Goal: Task Accomplishment & Management: Manage account settings

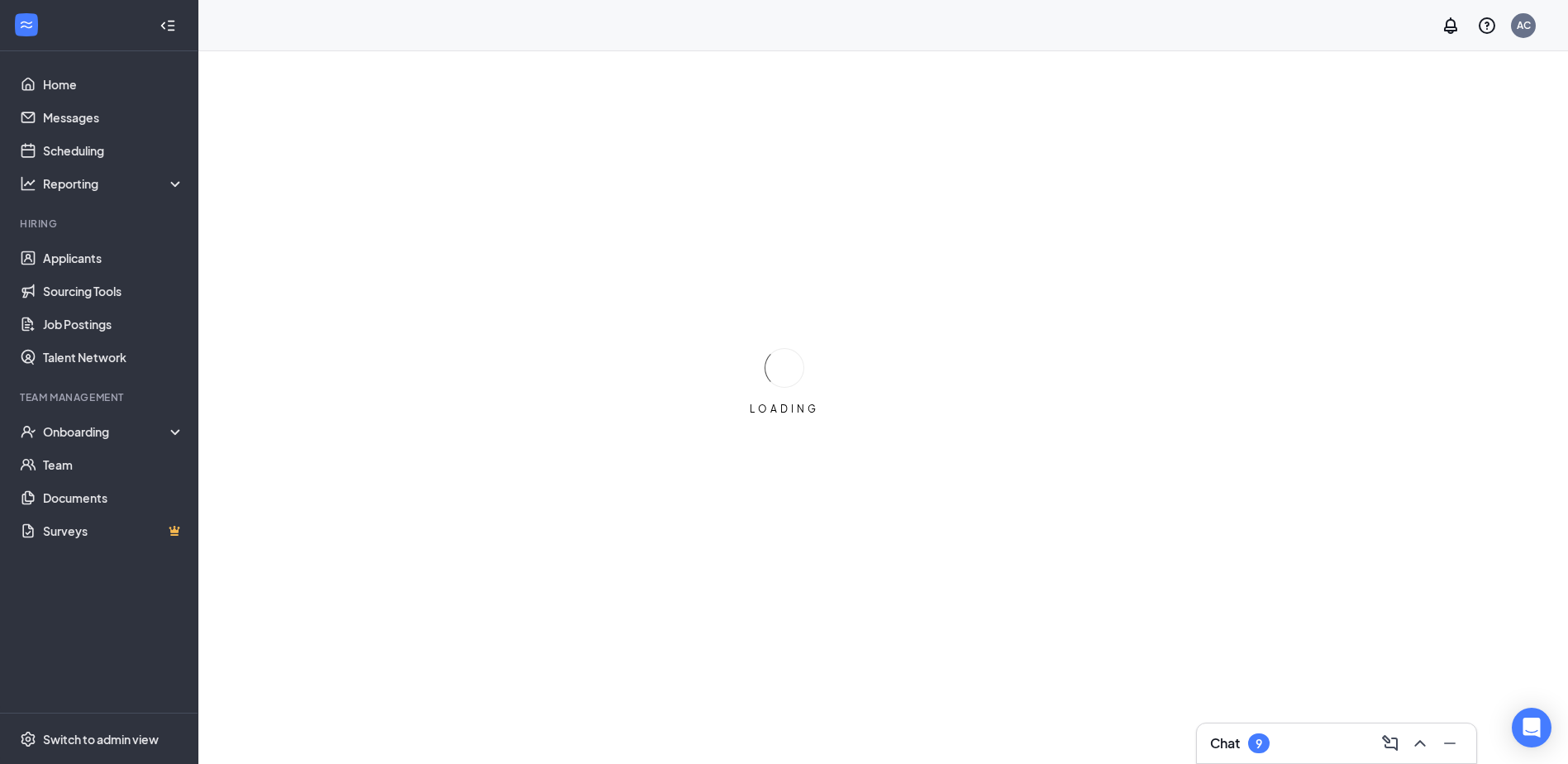
click at [1317, 747] on div "Chat 9" at bounding box center [1337, 743] width 253 height 27
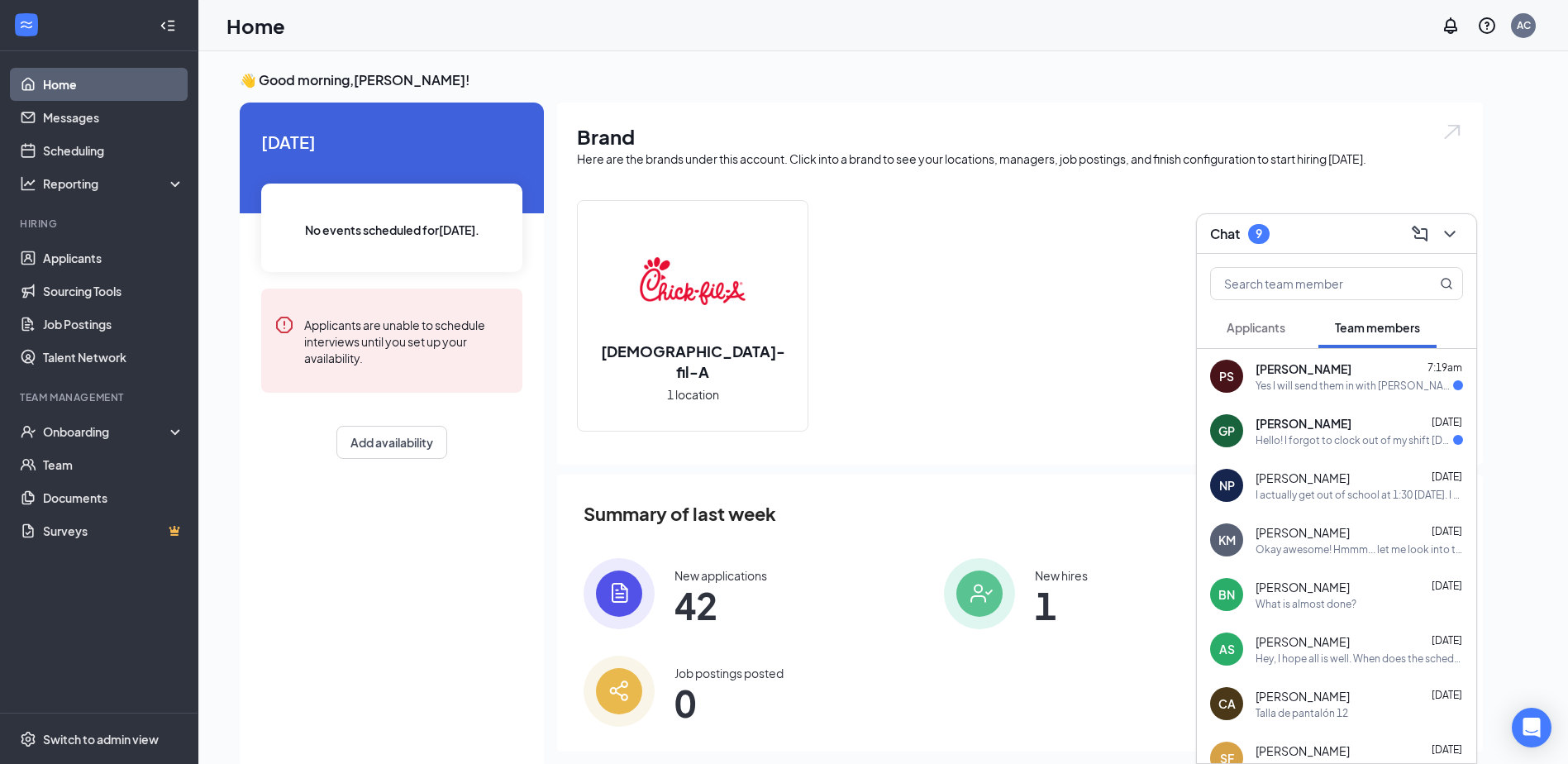
click at [1333, 397] on div "[PERSON_NAME] [PERSON_NAME] 7:19am Yes I will send them in with [PERSON_NAME]" at bounding box center [1337, 377] width 279 height 55
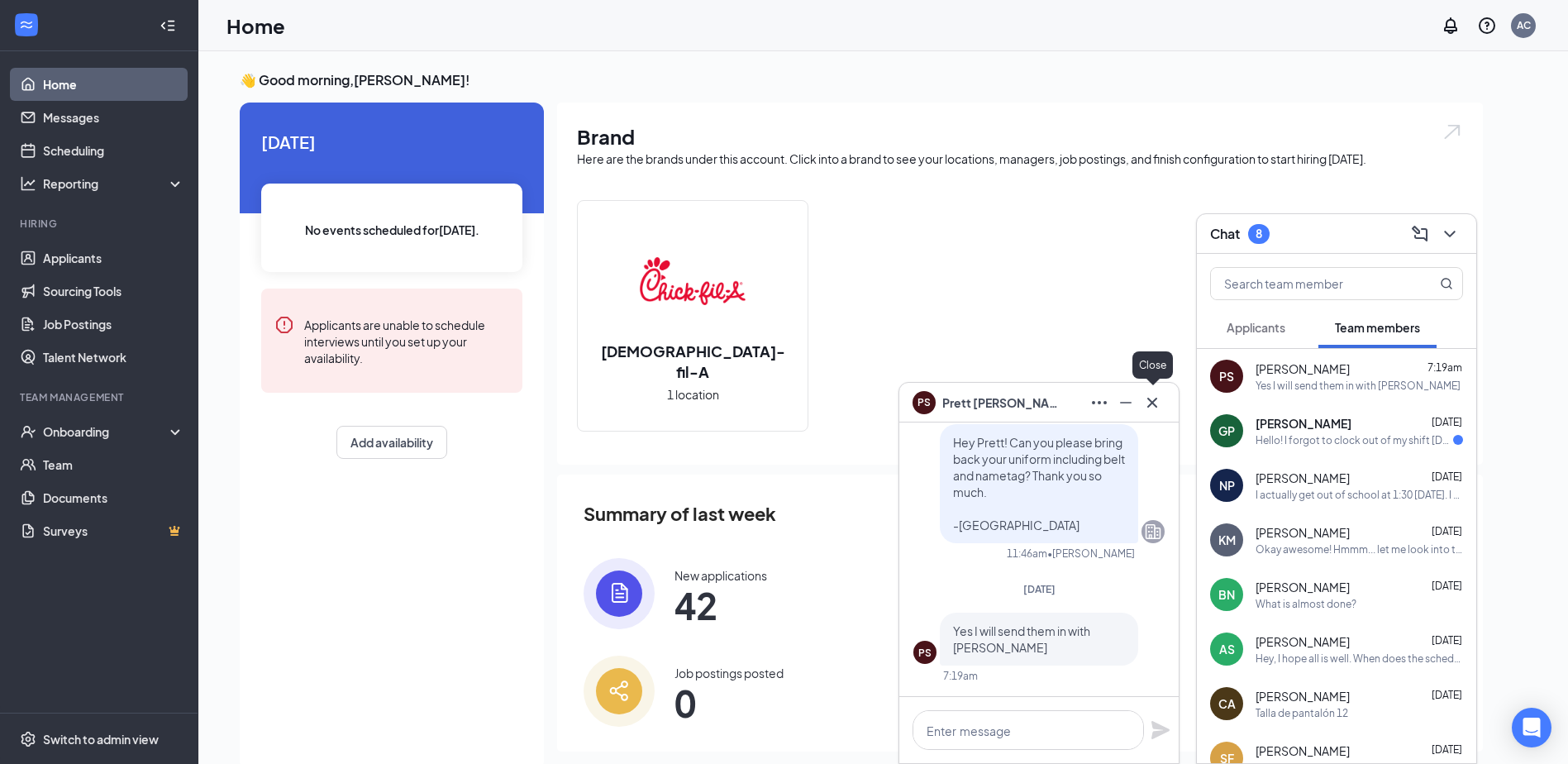
click at [1150, 402] on icon "Cross" at bounding box center [1153, 403] width 20 height 20
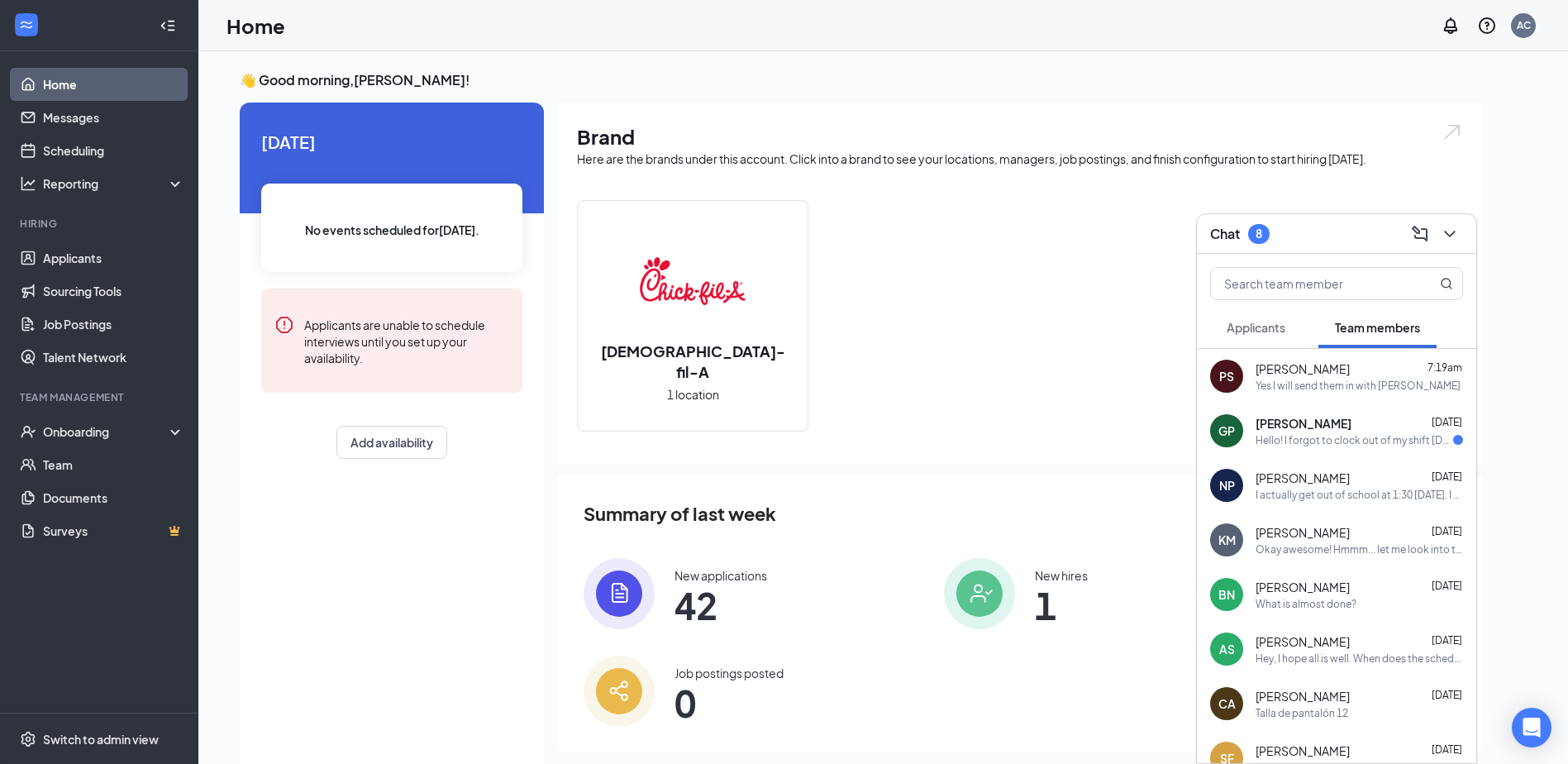
click at [1285, 439] on div "Hello! I forgot to clock out of my shift [DATE] that ended at 9pm. I already fi…" at bounding box center [1354, 440] width 198 height 14
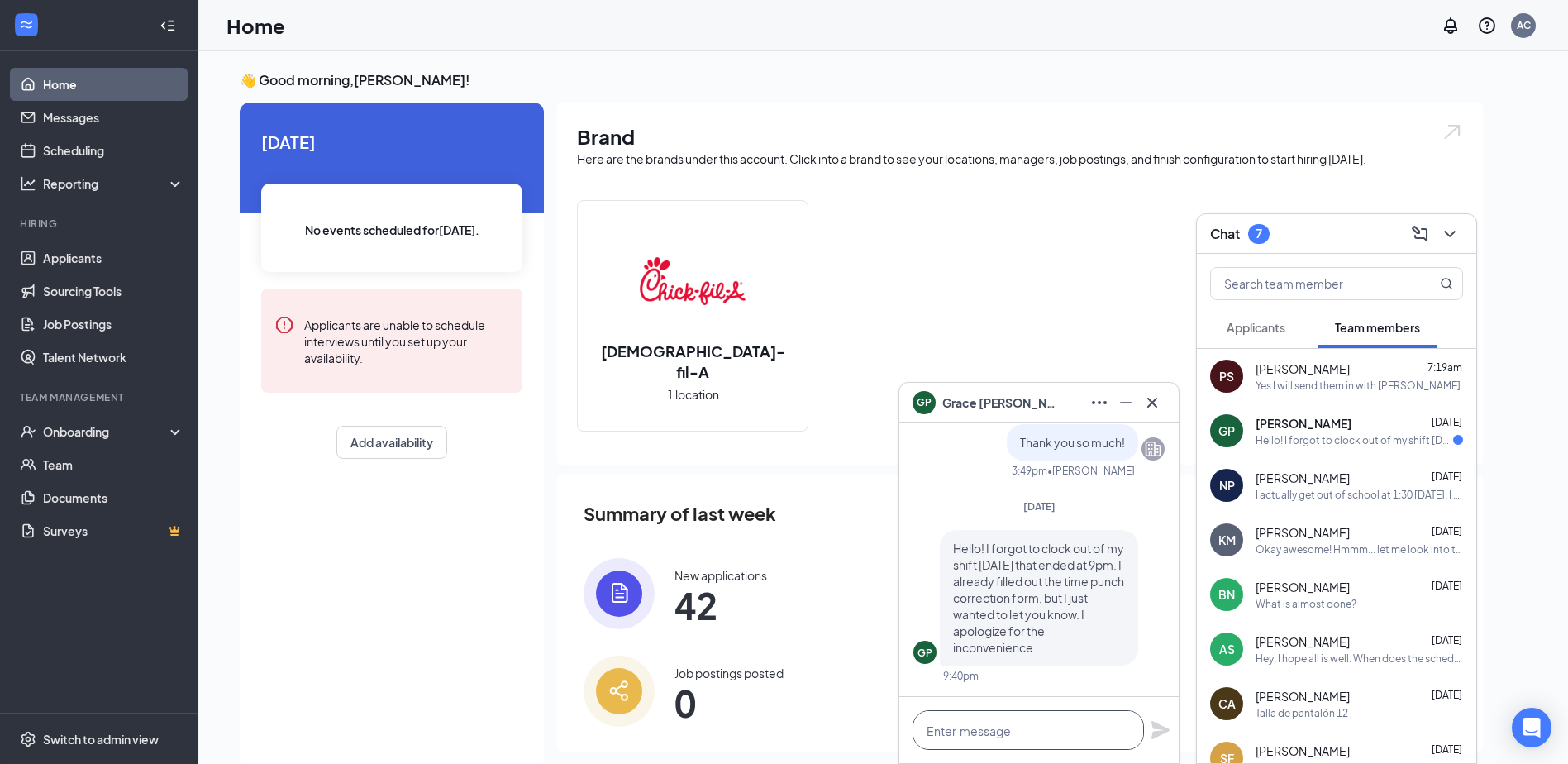
click at [1022, 737] on textarea at bounding box center [1028, 731] width 232 height 40
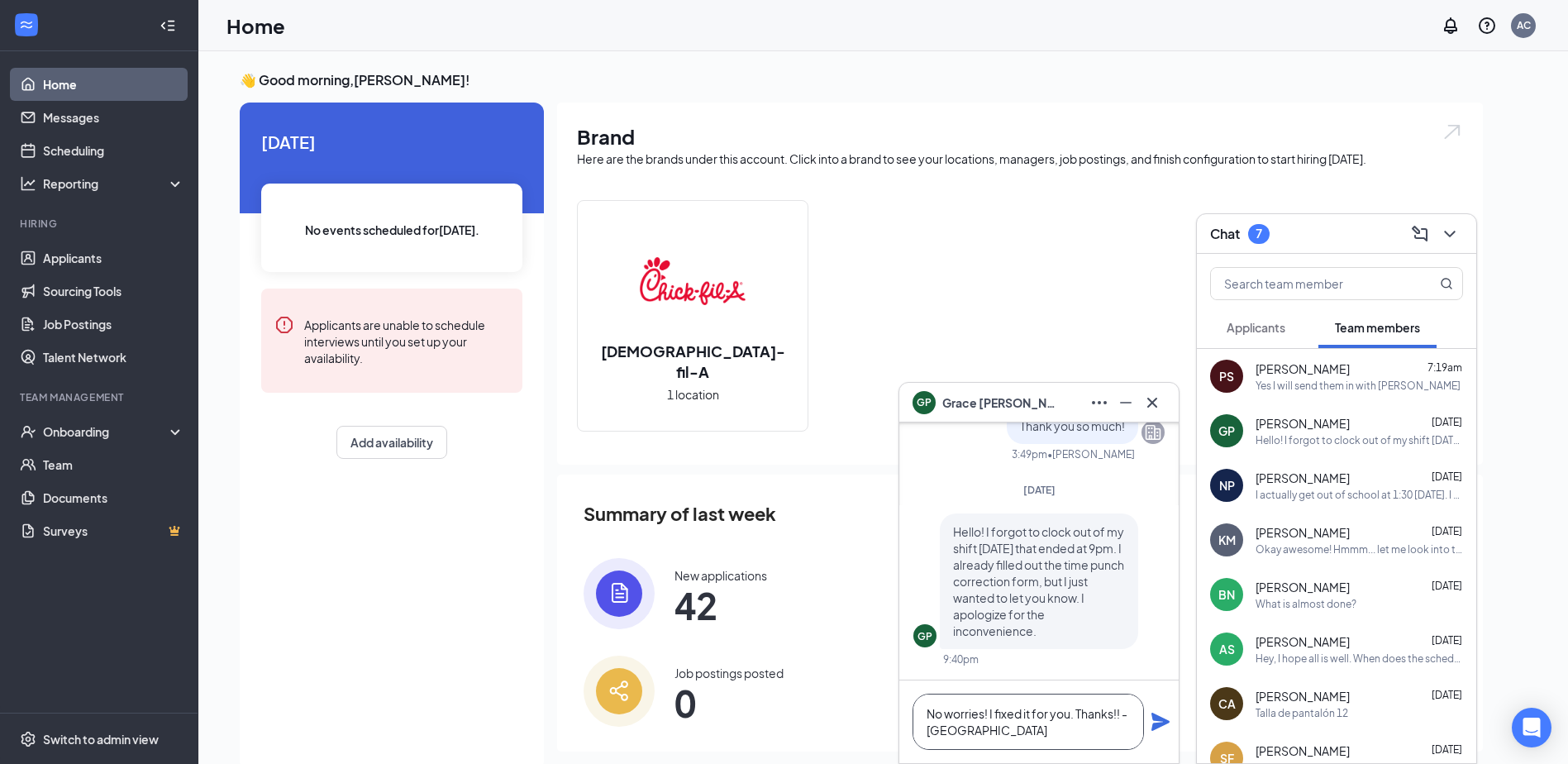
type textarea "No worries! I fixed it for you. Thanks!! - [GEOGRAPHIC_DATA]"
click at [1165, 725] on icon "Plane" at bounding box center [1161, 722] width 18 height 18
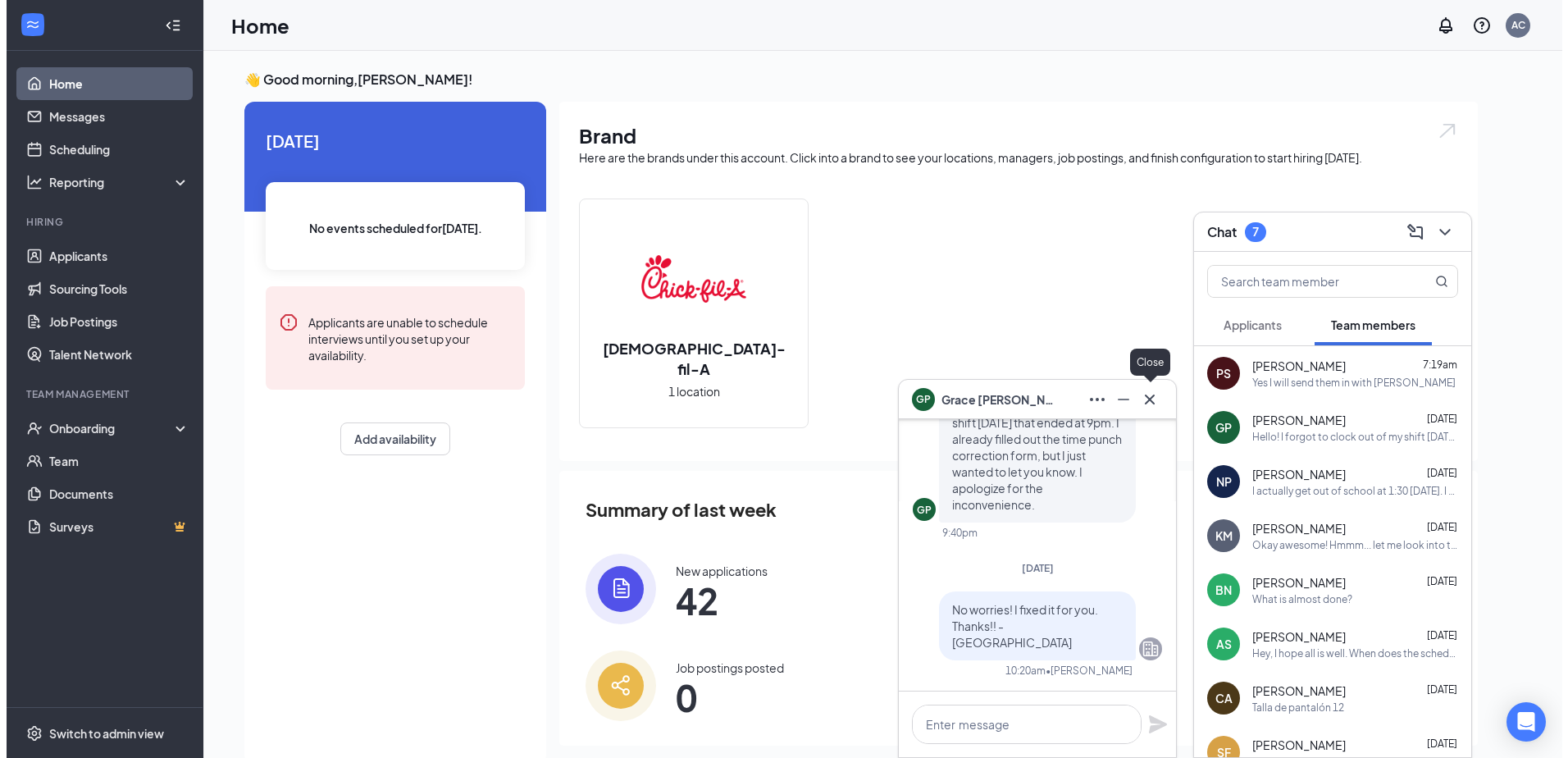
scroll to position [0, 0]
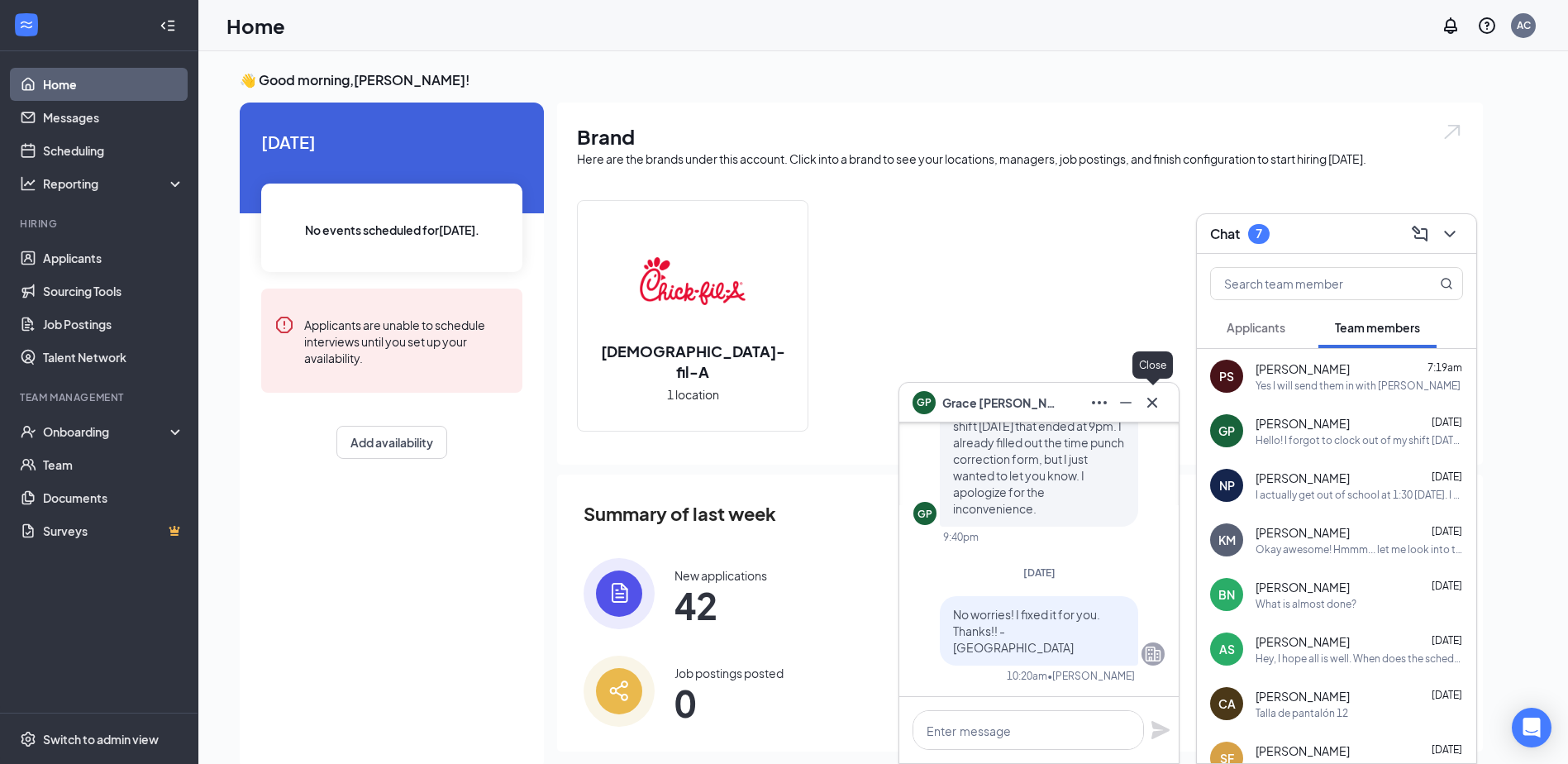
click at [1159, 410] on icon "Cross" at bounding box center [1153, 403] width 20 height 20
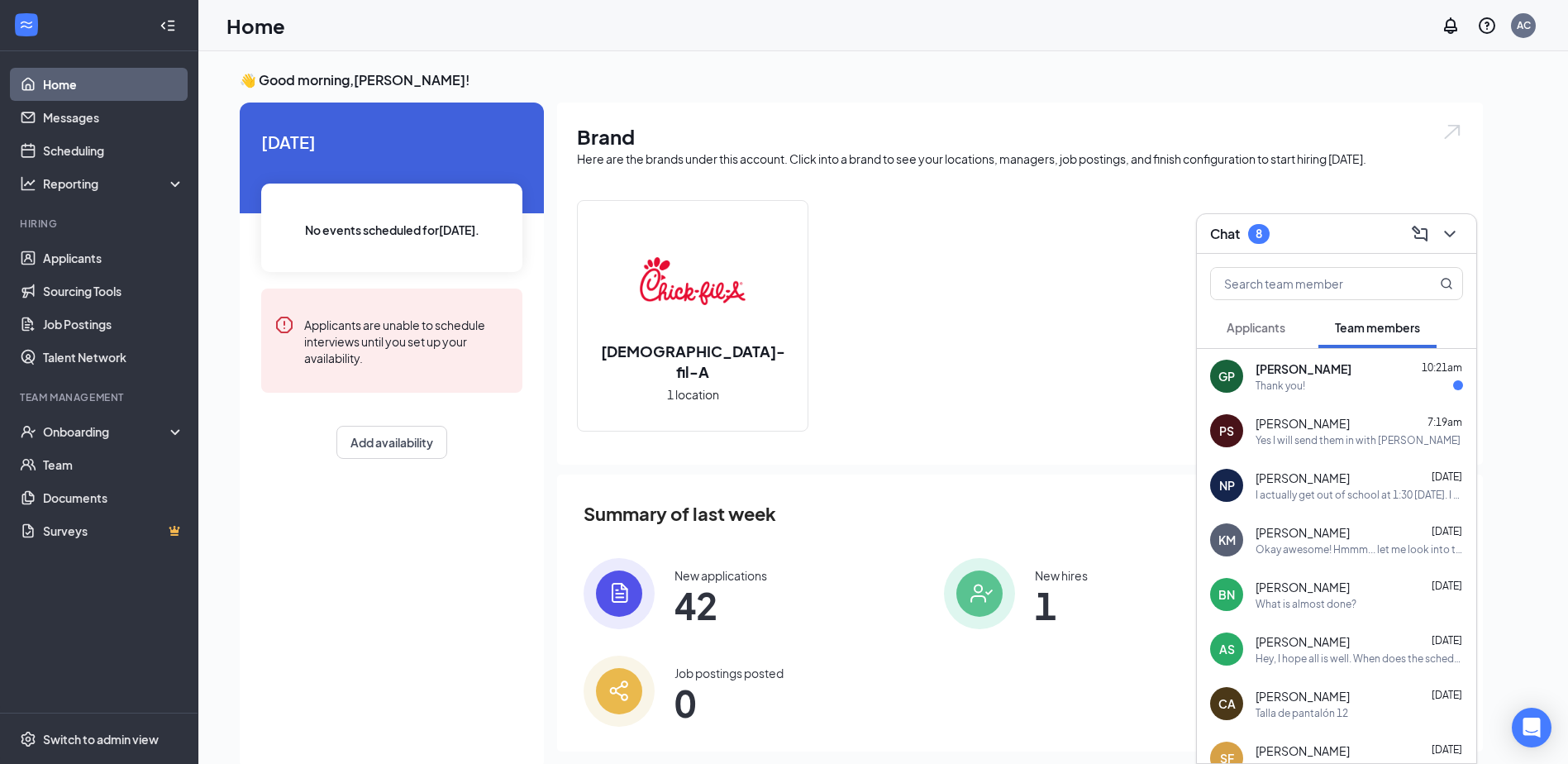
click at [1369, 437] on div "Yes I will send them in with [PERSON_NAME]" at bounding box center [1358, 440] width 205 height 14
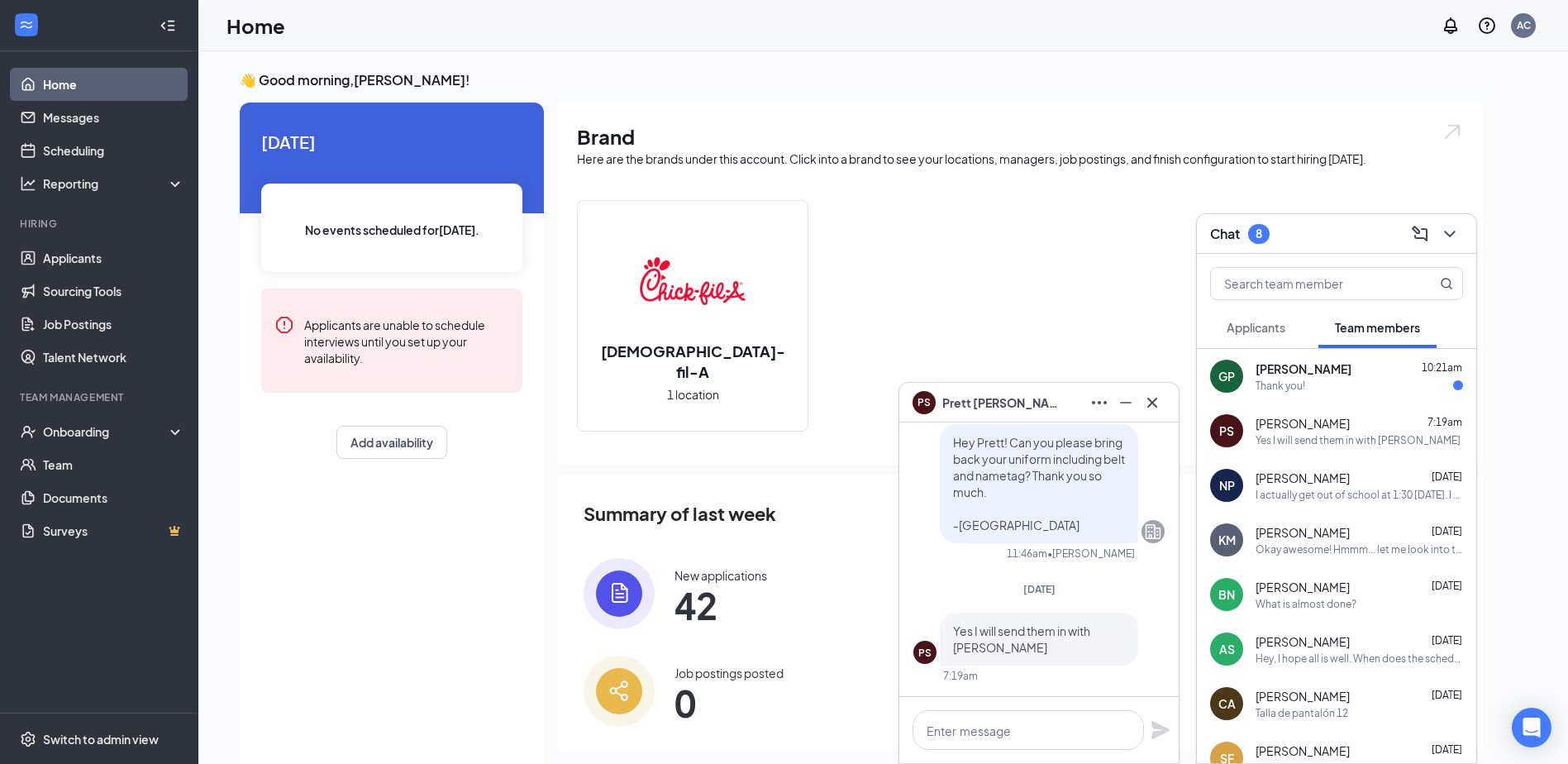
drag, startPoint x: 1369, startPoint y: 437, endPoint x: 1115, endPoint y: 352, distance: 267.8
click at [1114, 352] on div "[DEMOGRAPHIC_DATA]-fil-A 1 location" at bounding box center [1020, 323] width 887 height 244
click at [1158, 405] on icon "Cross" at bounding box center [1153, 403] width 20 height 20
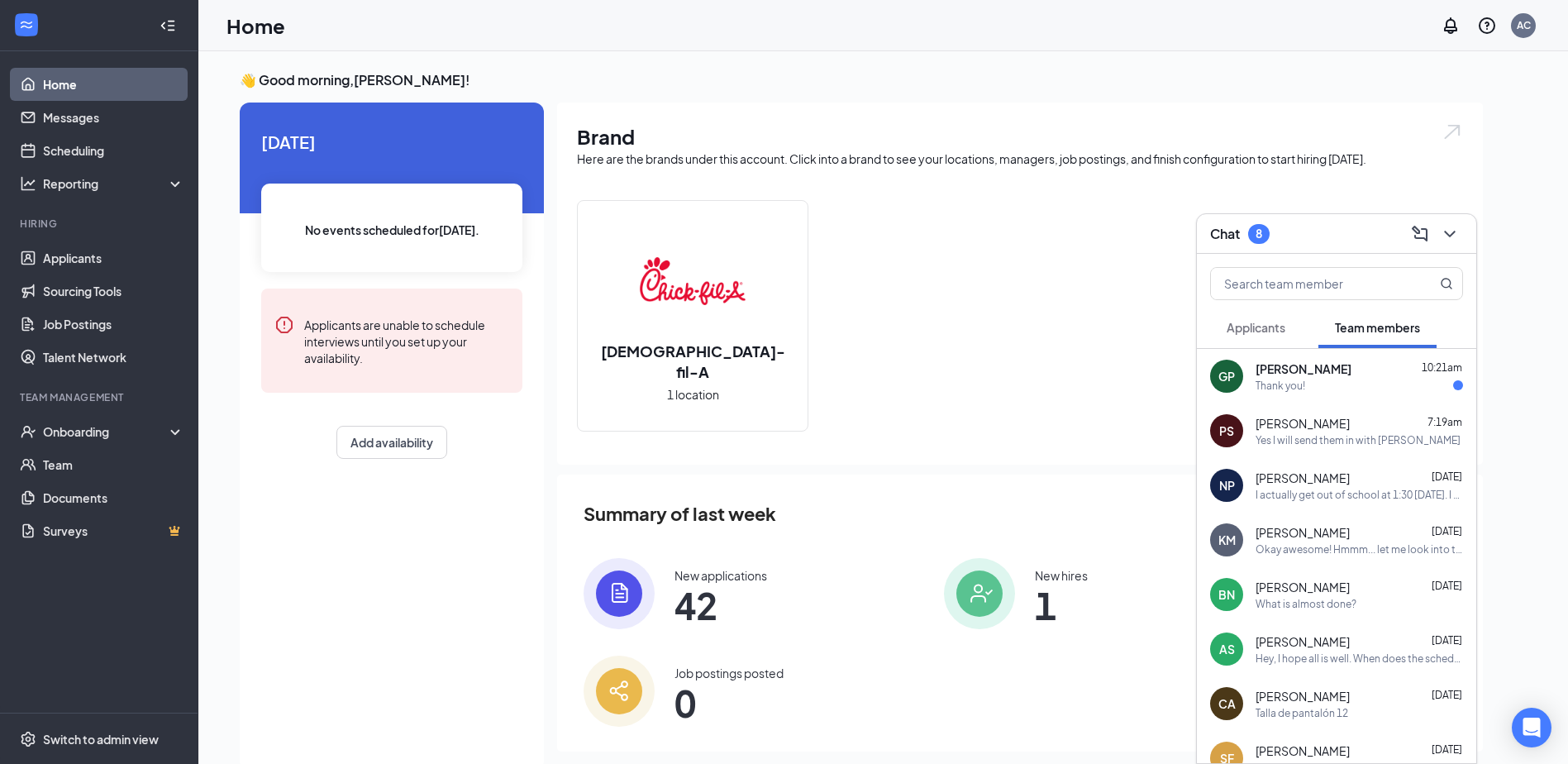
click at [1395, 368] on div "[PERSON_NAME] 10:21am" at bounding box center [1359, 369] width 208 height 17
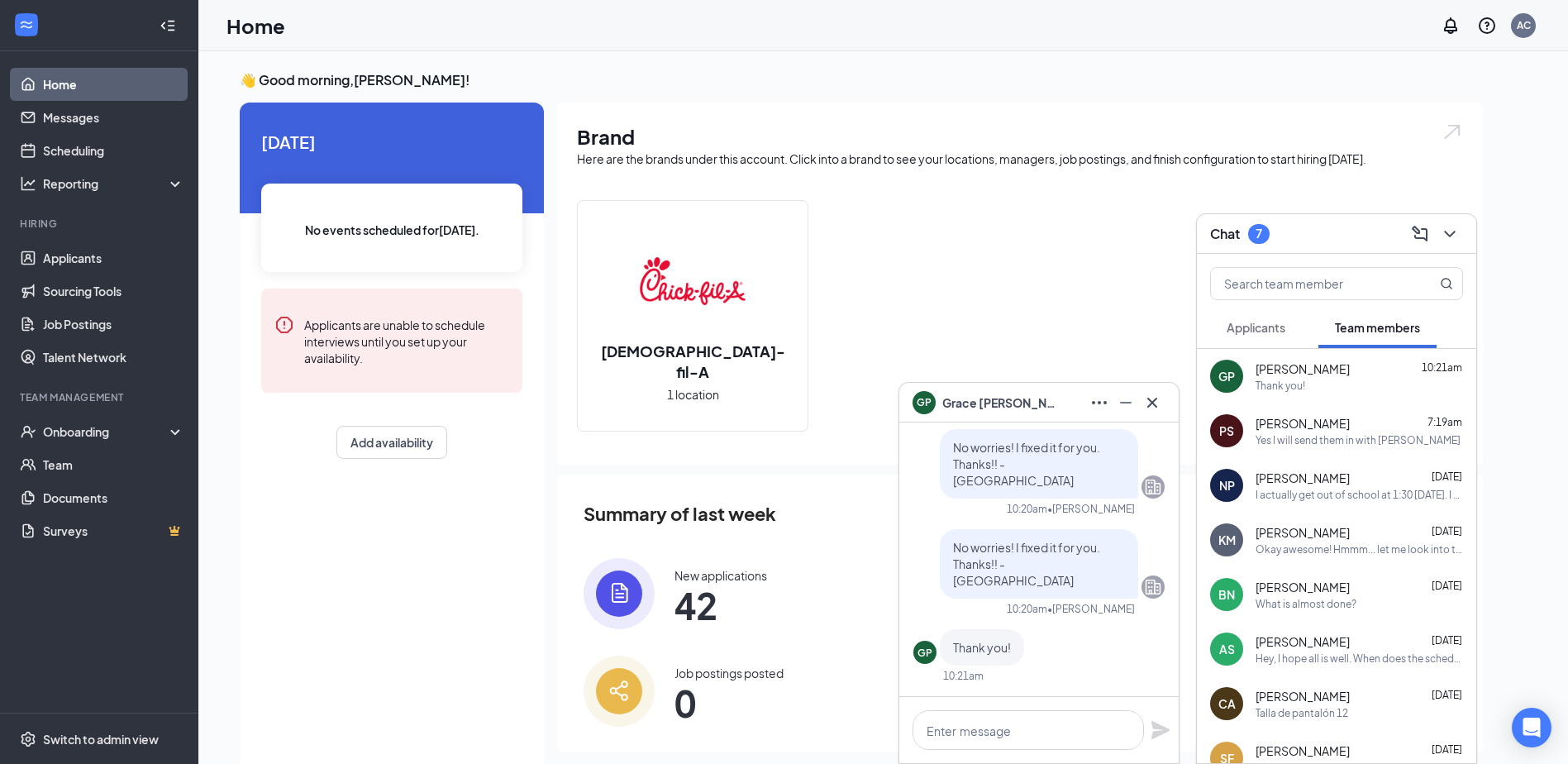
click at [1462, 230] on button at bounding box center [1450, 234] width 27 height 27
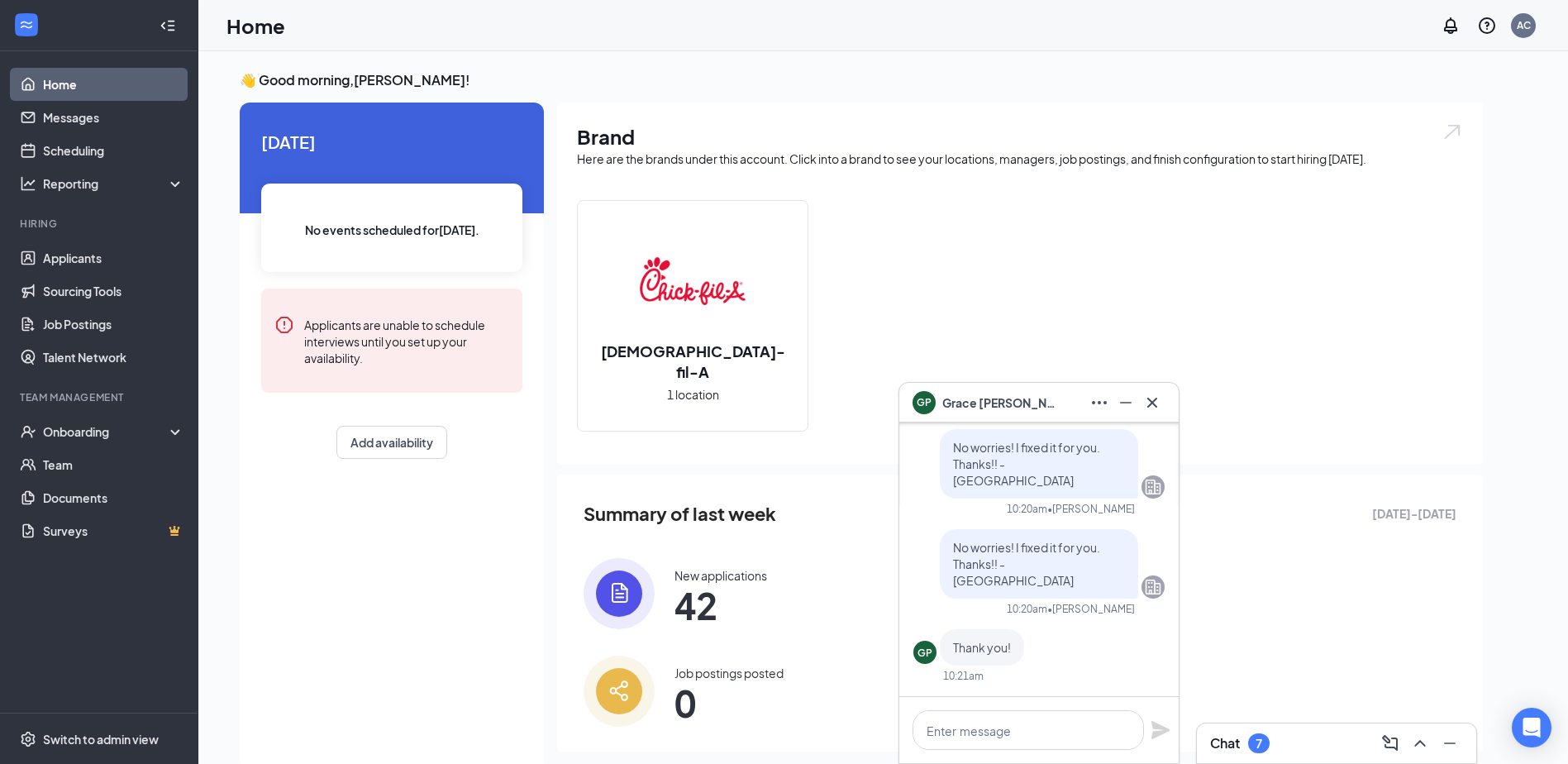
drag, startPoint x: 1168, startPoint y: 406, endPoint x: 1007, endPoint y: 195, distance: 265.4
click at [1168, 405] on div "GP [PERSON_NAME]" at bounding box center [1039, 403] width 279 height 40
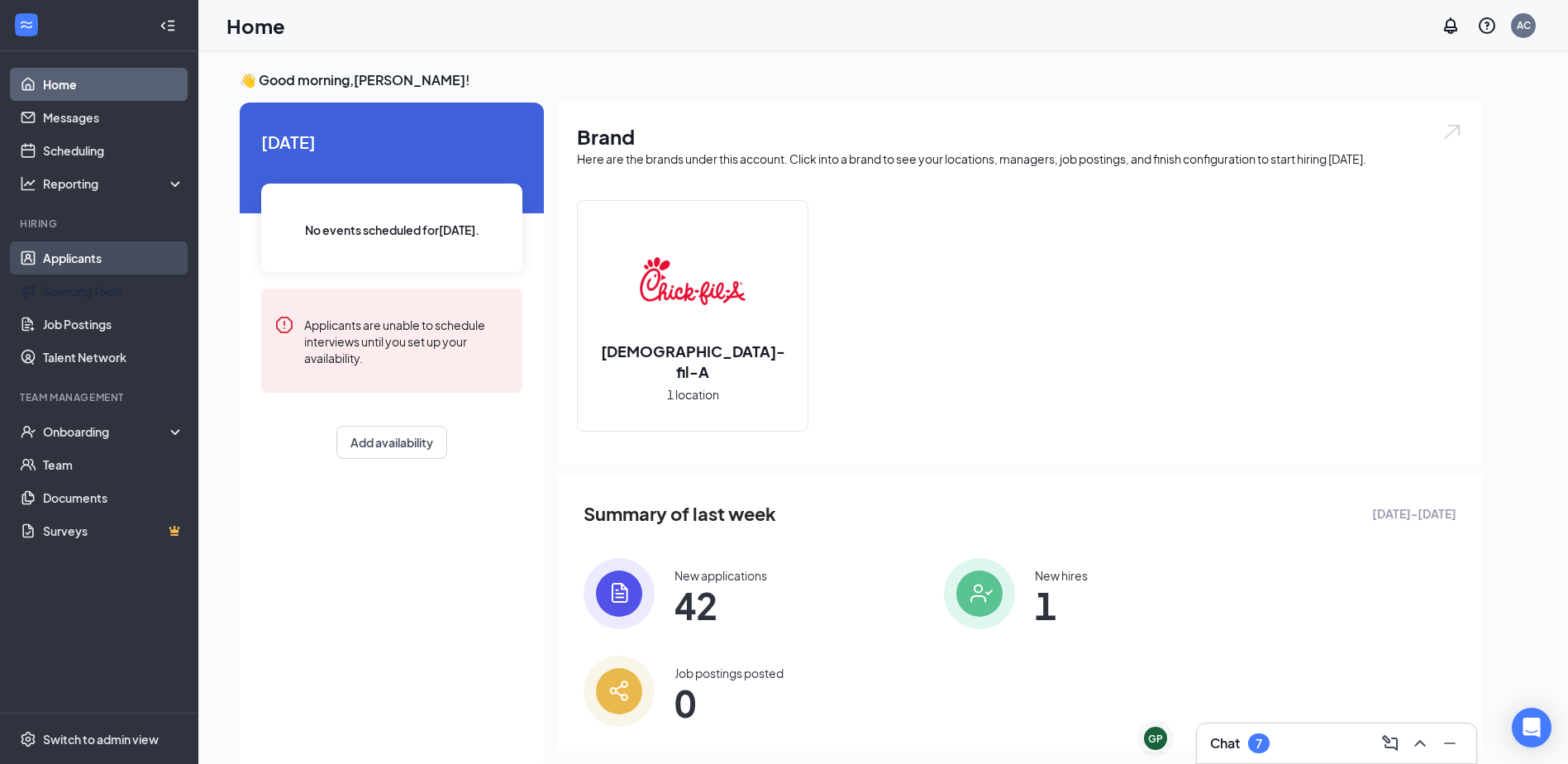
click at [71, 265] on link "Applicants" at bounding box center [114, 259] width 141 height 33
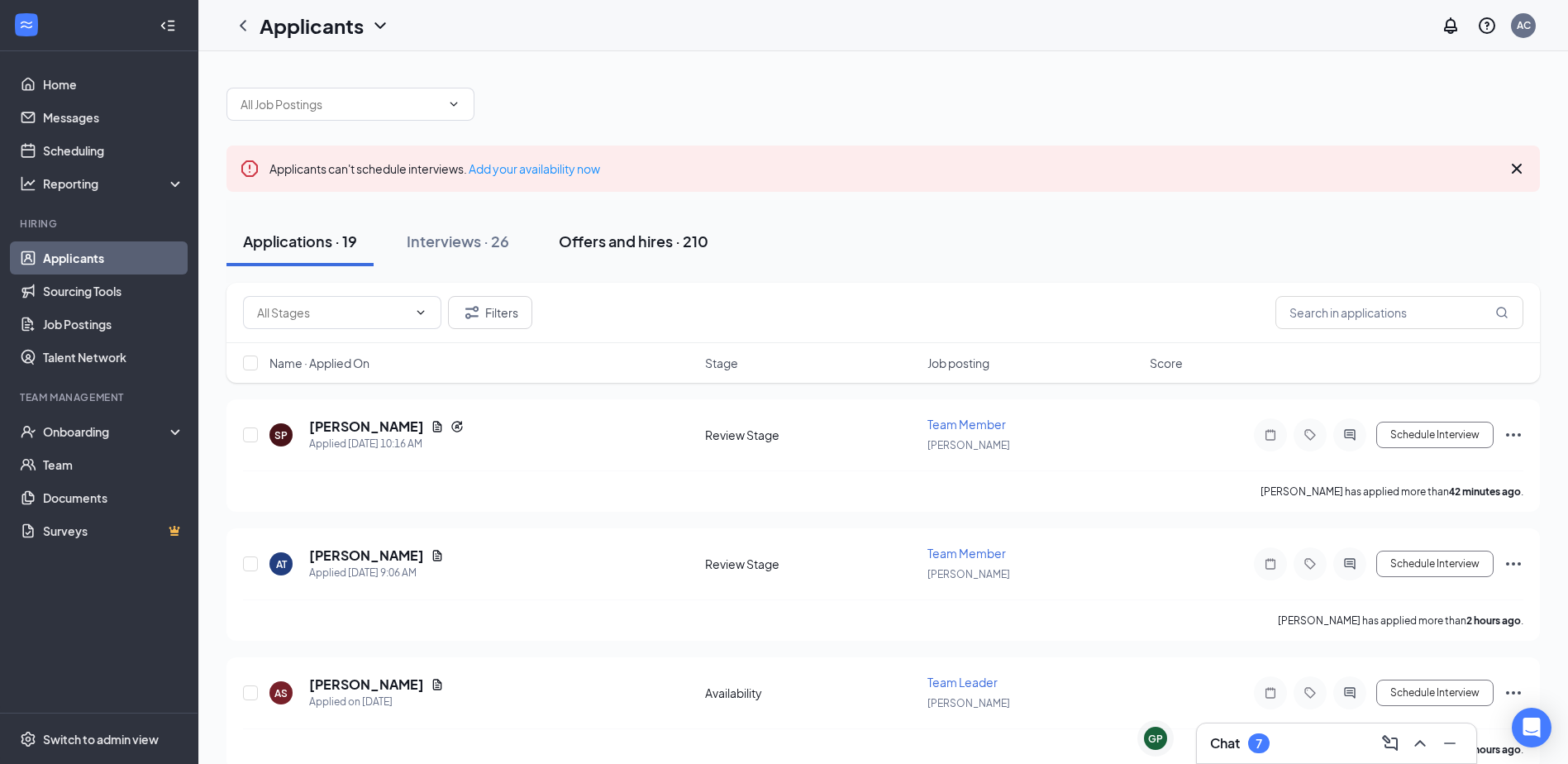
click at [575, 235] on div "Offers and hires · 210" at bounding box center [634, 241] width 150 height 21
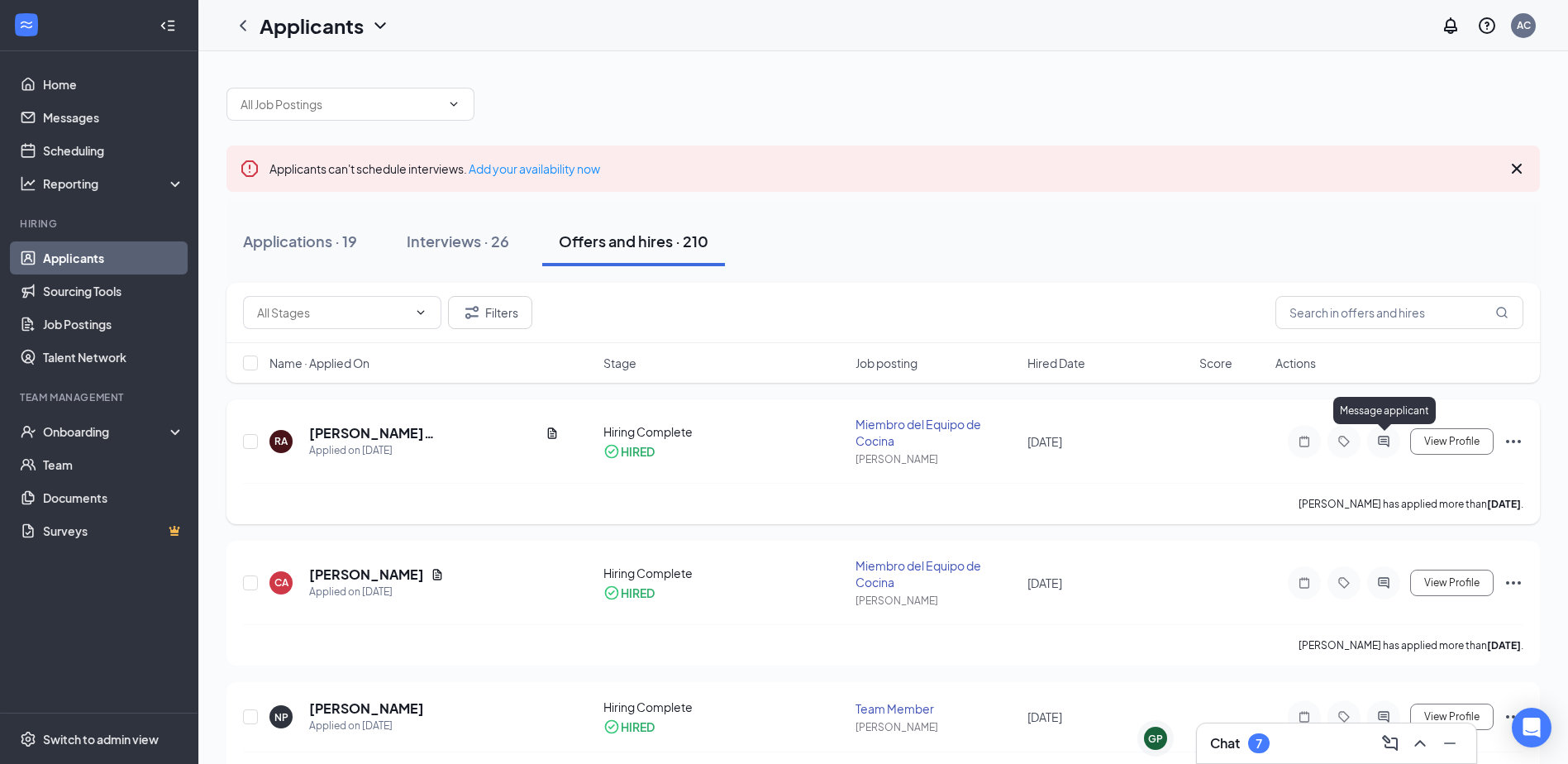
click at [1384, 446] on icon "ActiveChat" at bounding box center [1384, 441] width 20 height 13
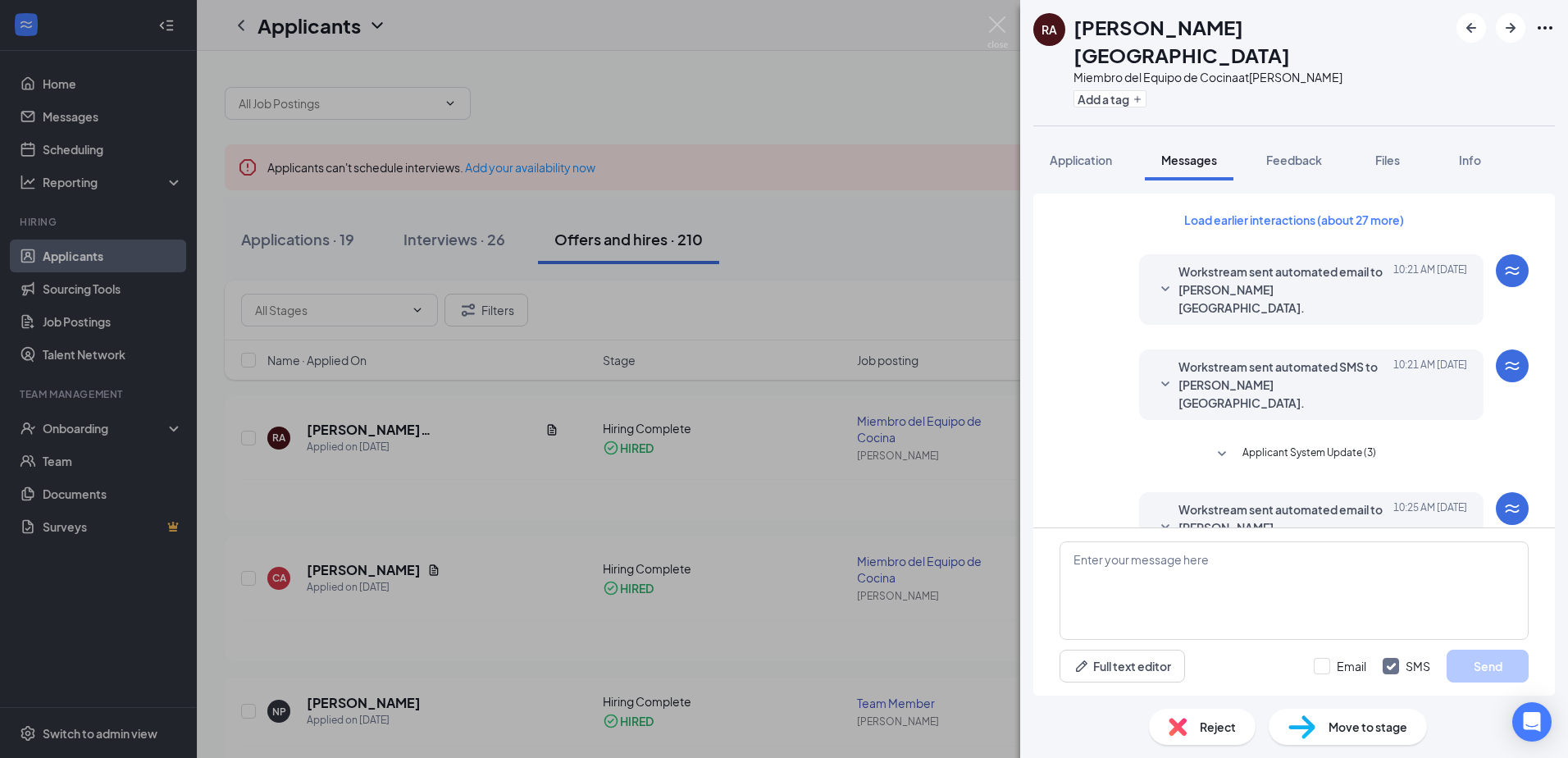
click at [966, 525] on div "RA [PERSON_NAME] del Equipo de Cocina at [PERSON_NAME] Add a tag Application Me…" at bounding box center [784, 379] width 1568 height 758
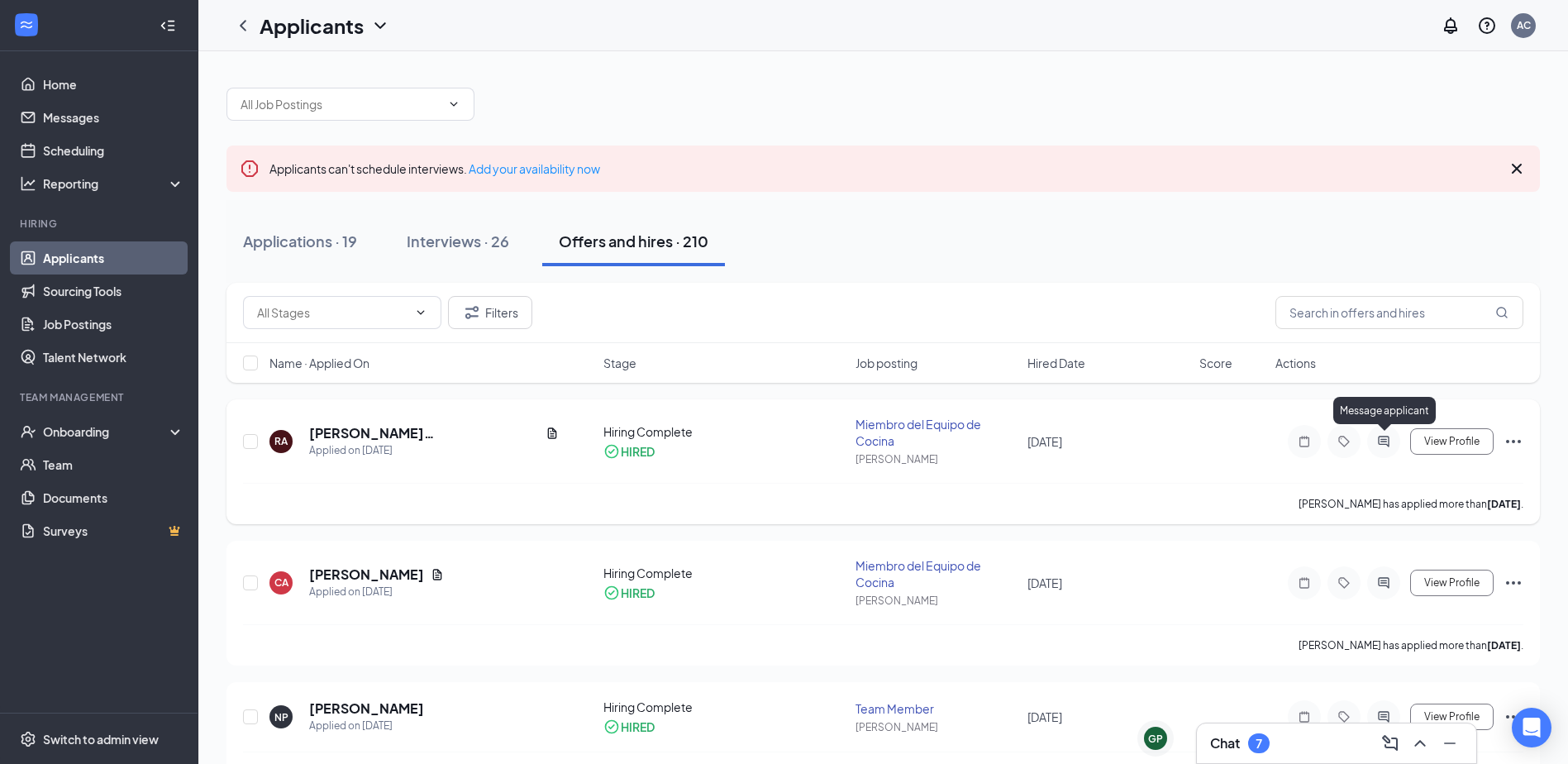
click at [1383, 438] on icon "ActiveChat" at bounding box center [1384, 441] width 20 height 13
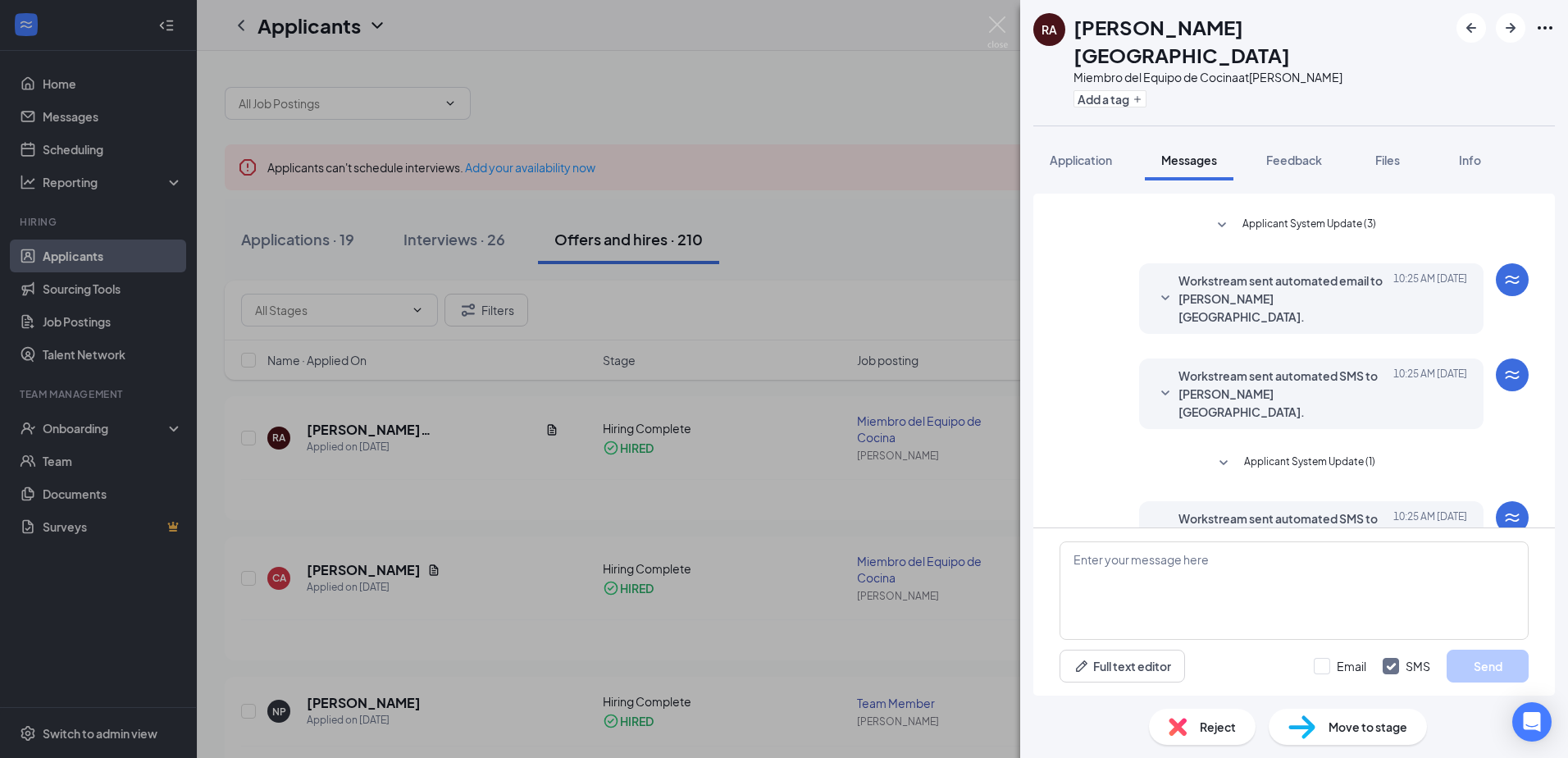
scroll to position [248, 0]
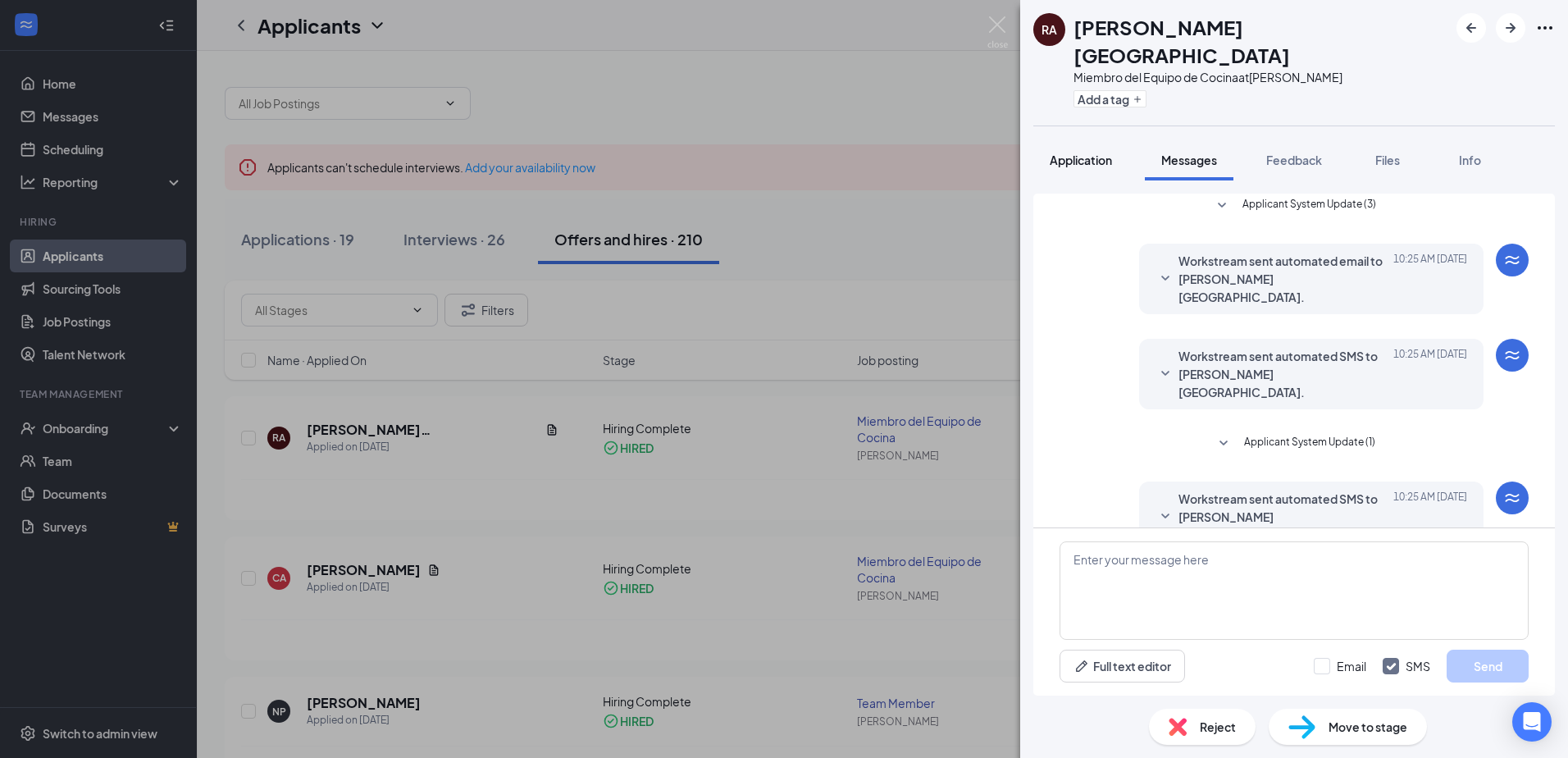
drag, startPoint x: 1107, startPoint y: 130, endPoint x: 1115, endPoint y: 135, distance: 9.4
click at [1106, 153] on span "Application" at bounding box center [1081, 160] width 63 height 15
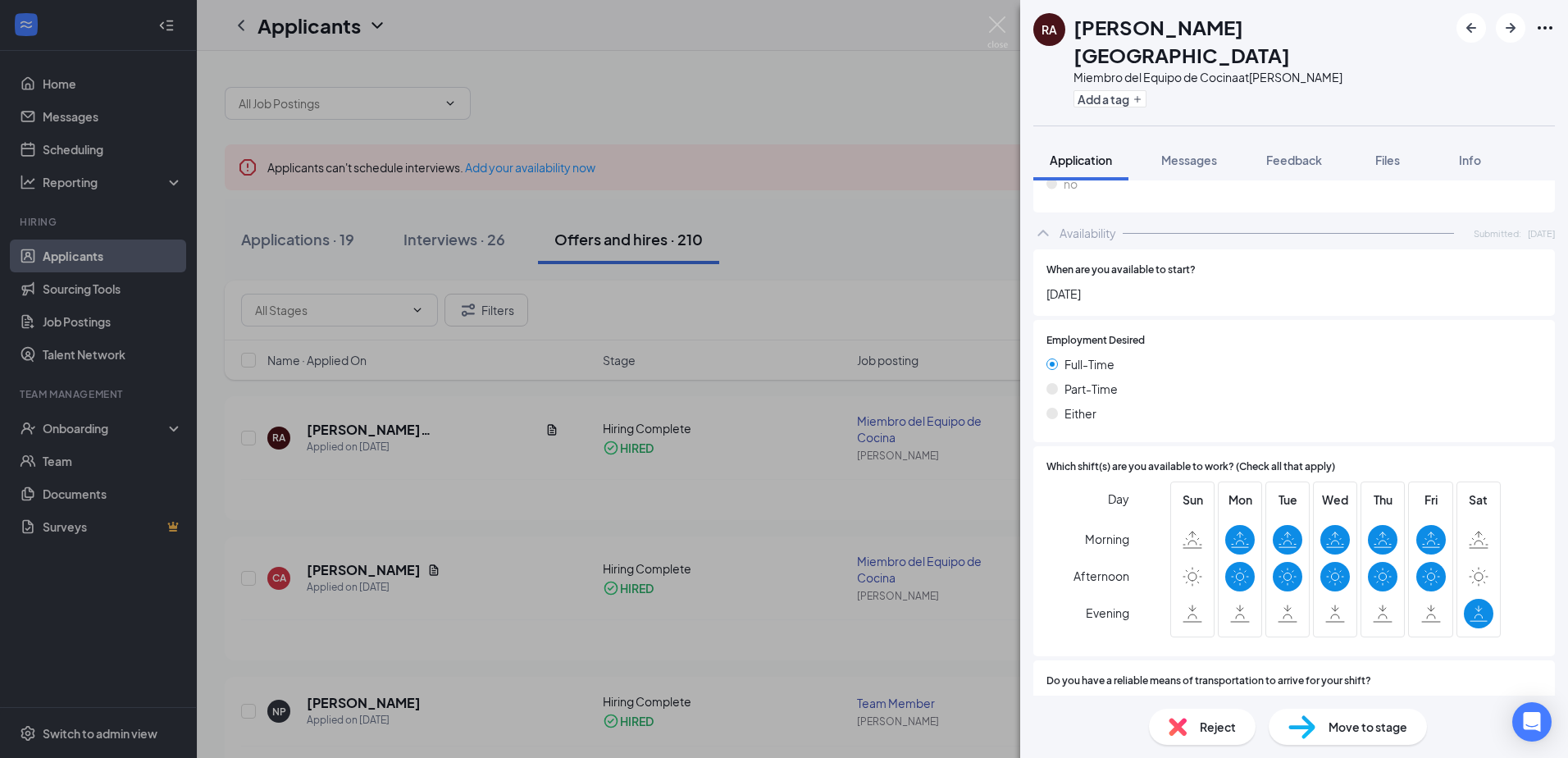
scroll to position [956, 0]
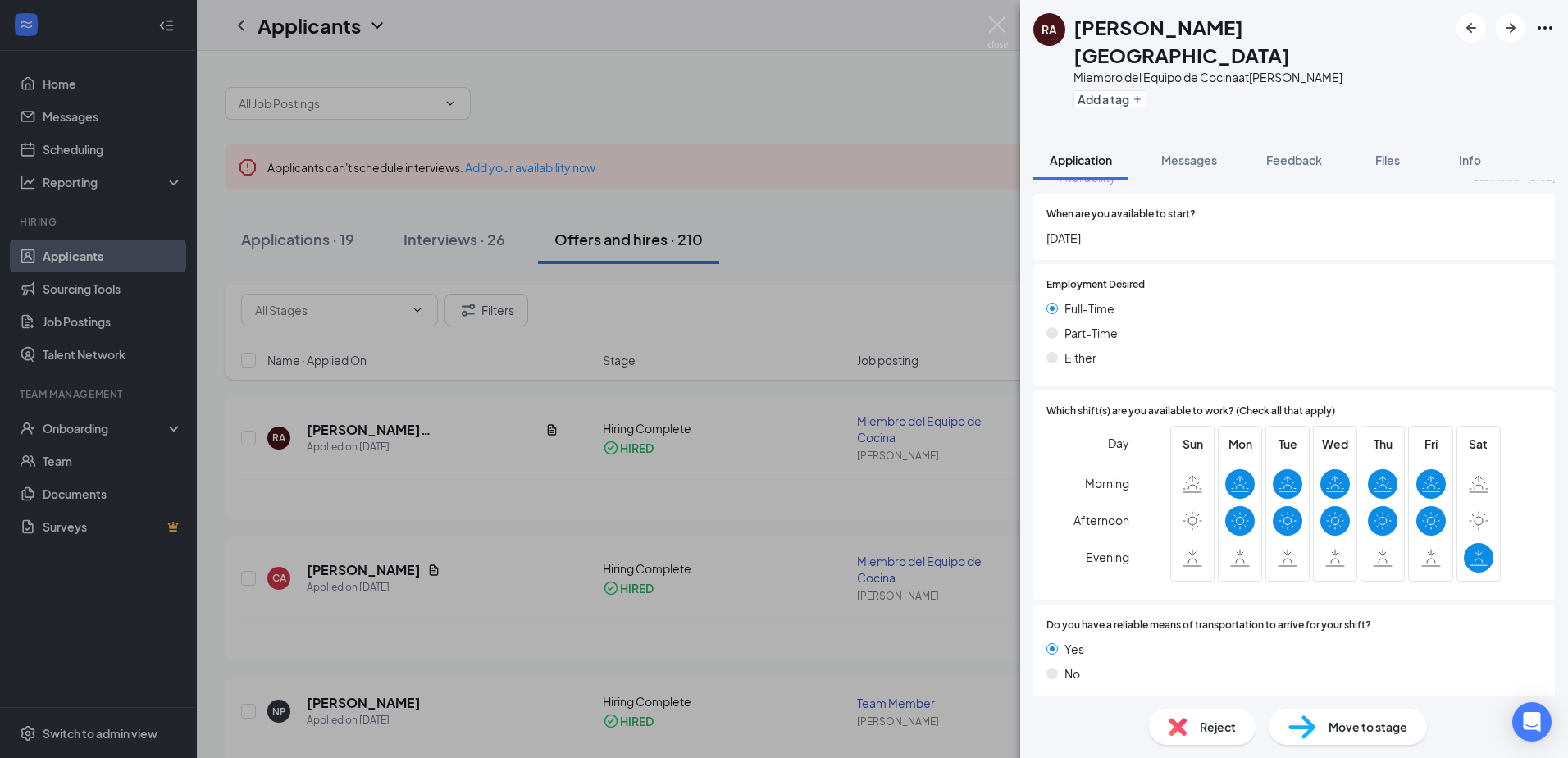
click at [1080, 715] on div "Offer Letter" at bounding box center [1091, 723] width 65 height 16
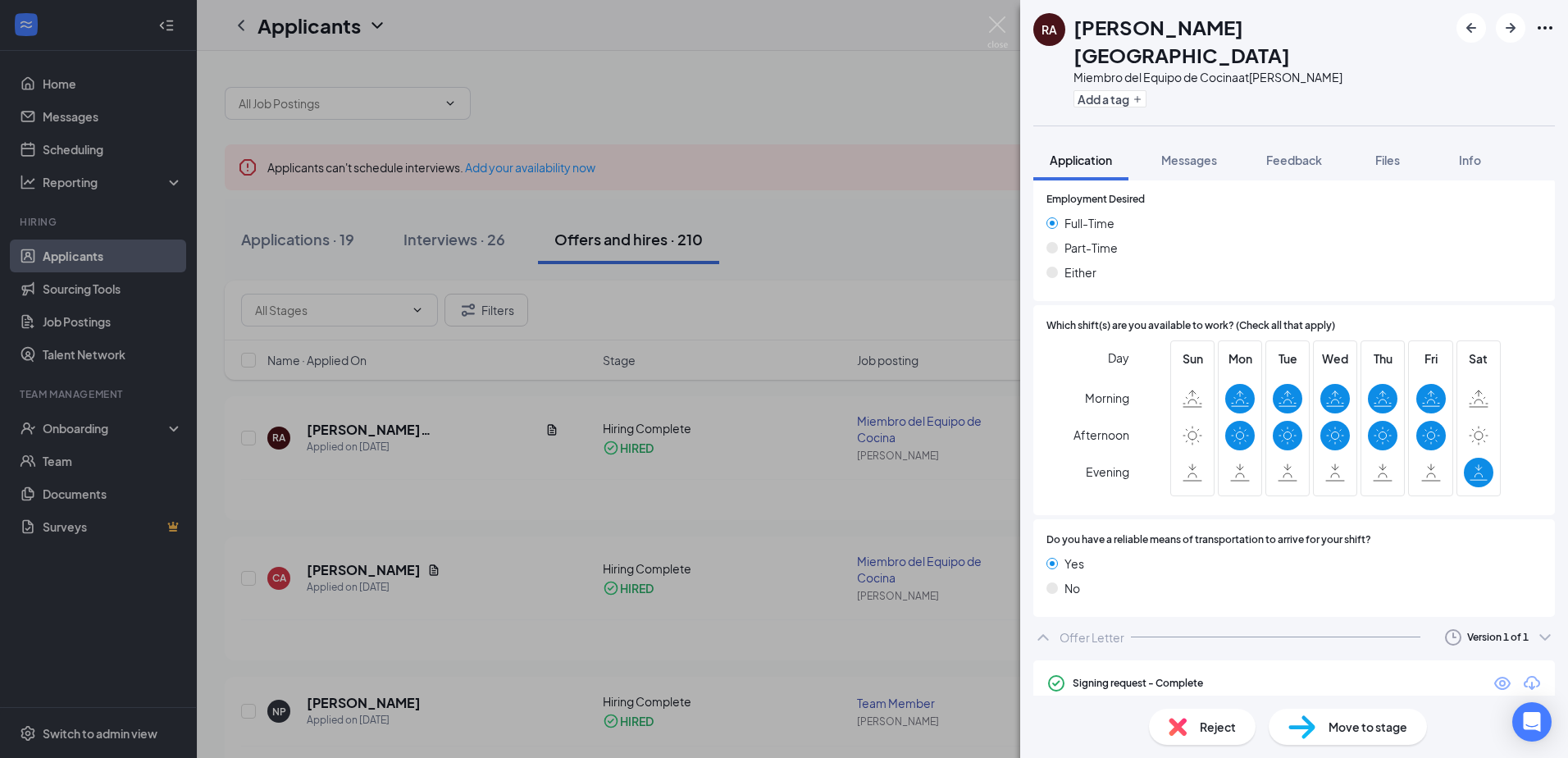
scroll to position [1053, 0]
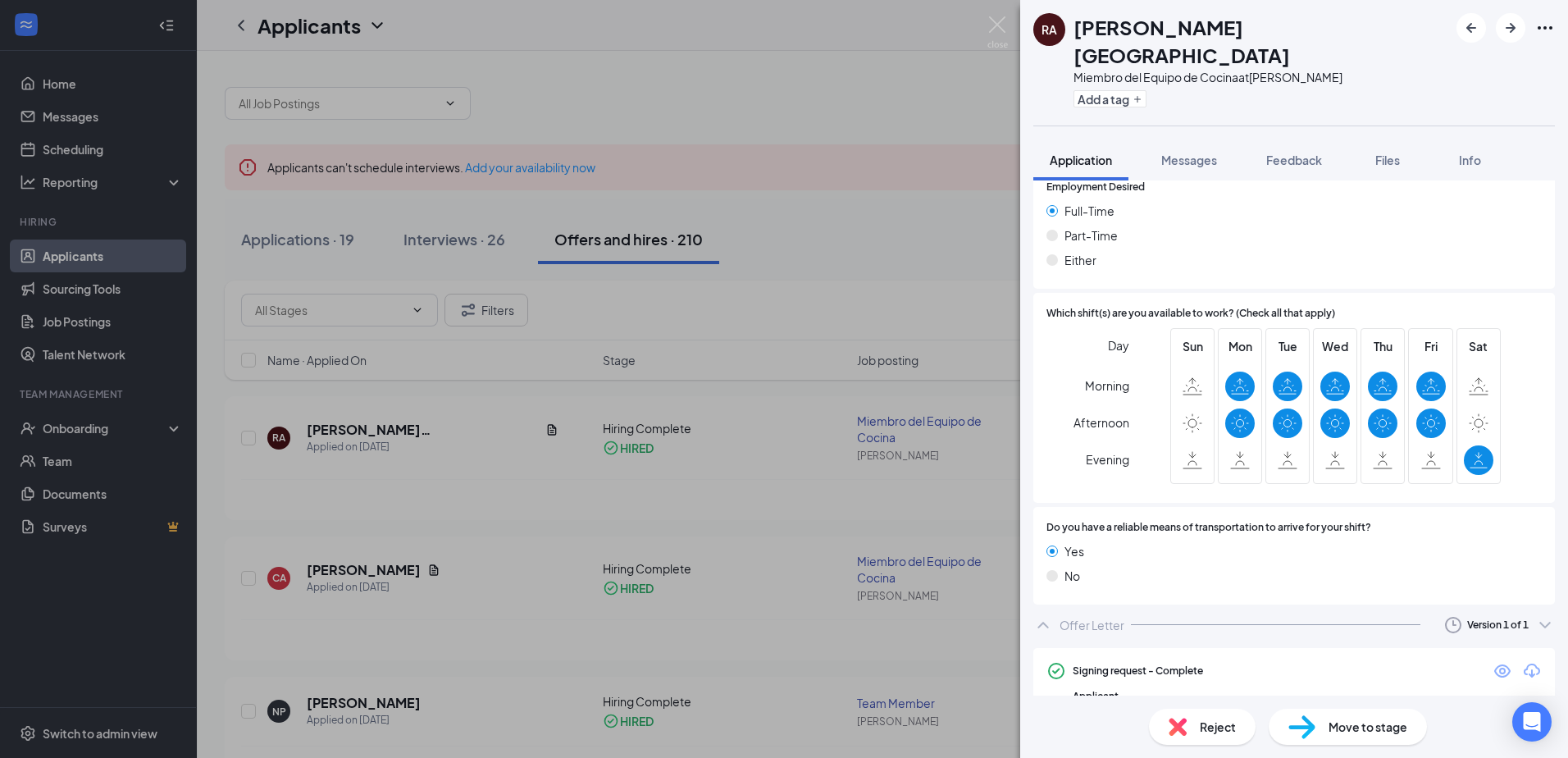
click at [1493, 661] on icon "Eye" at bounding box center [1503, 671] width 20 height 20
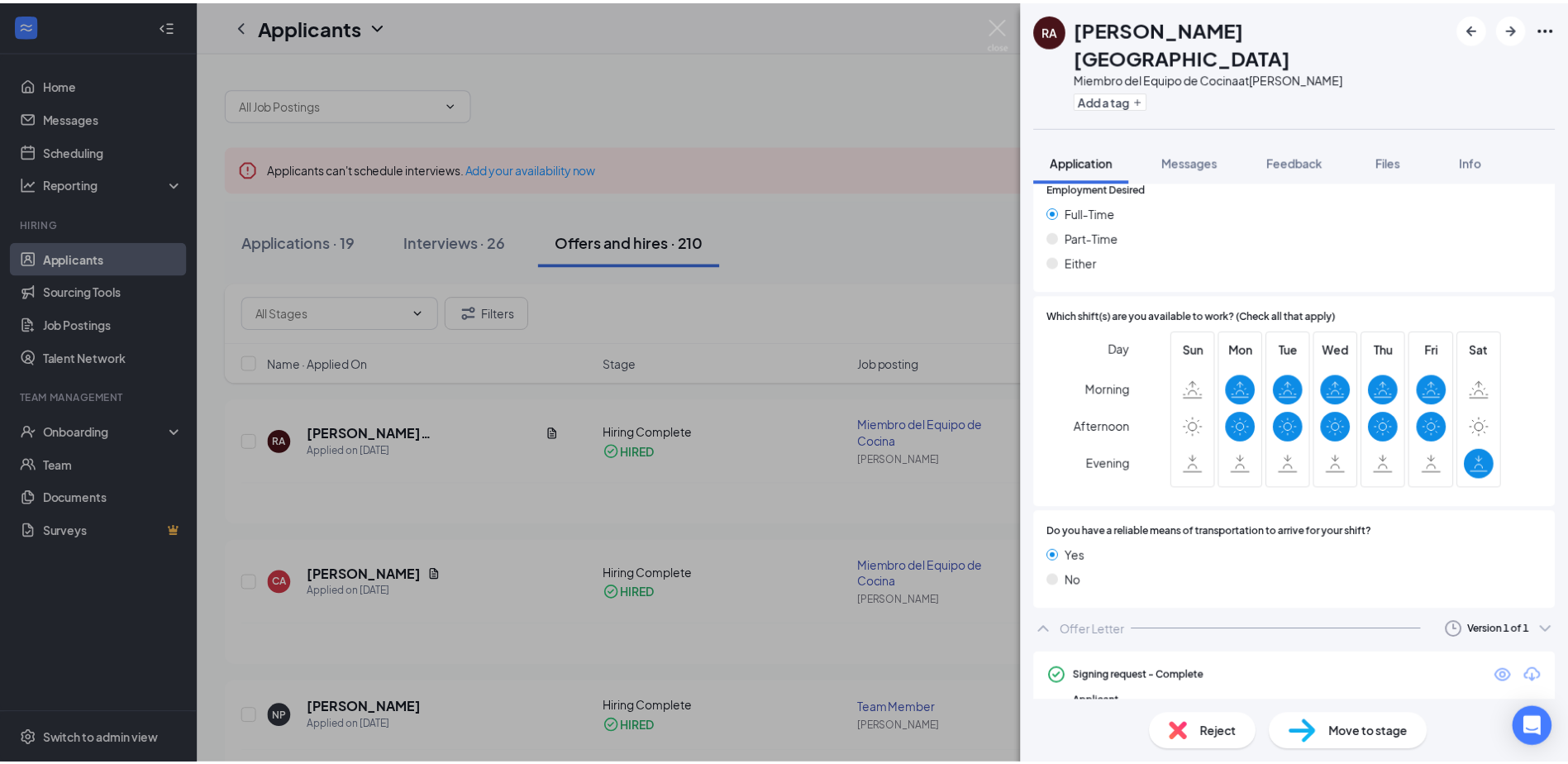
scroll to position [1057, 0]
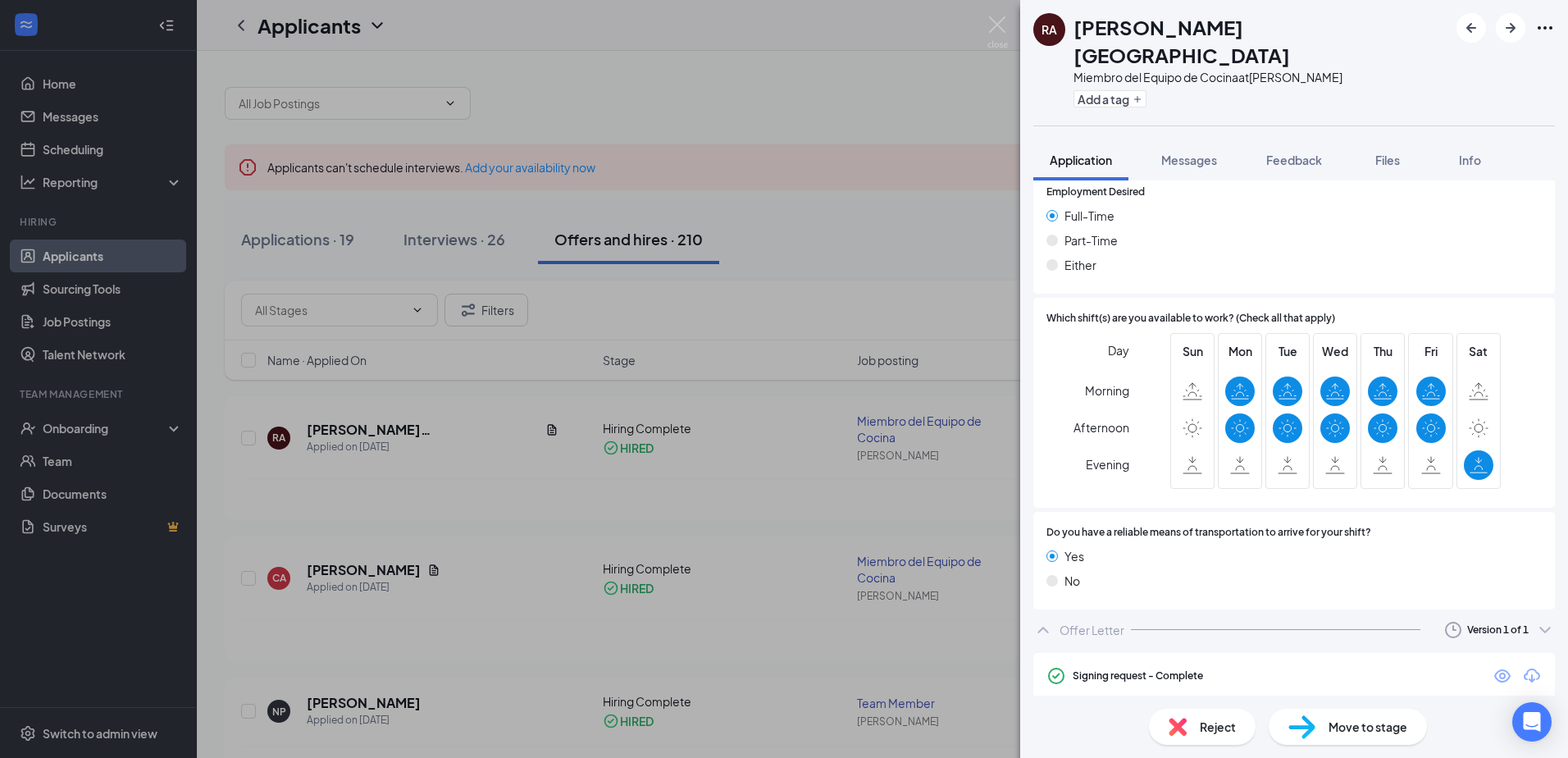
click at [842, 415] on div "RA [PERSON_NAME] del Equipo de Cocina at [PERSON_NAME] Add a tag Application Me…" at bounding box center [784, 379] width 1568 height 758
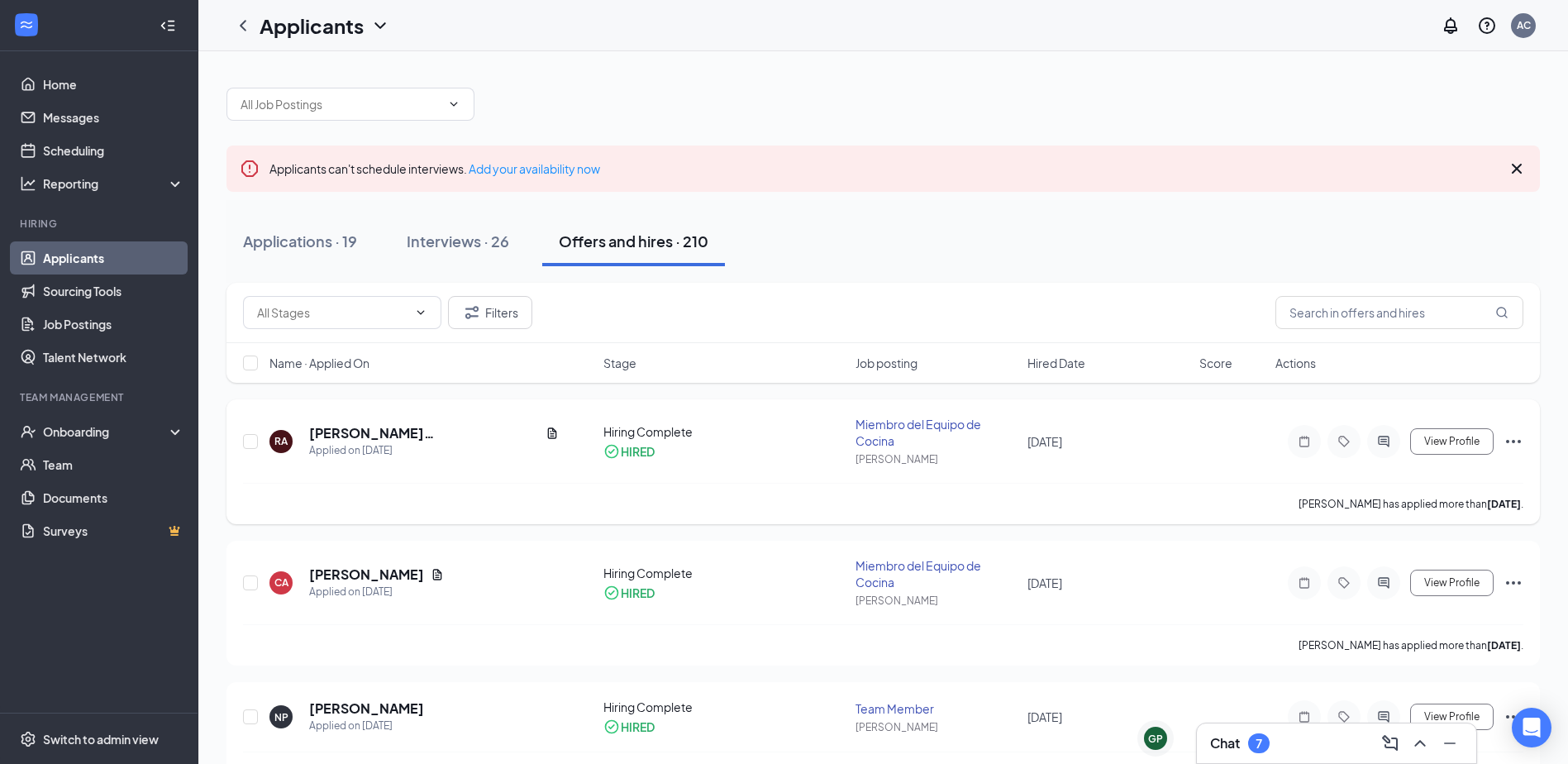
click at [1516, 442] on icon "Ellipses" at bounding box center [1514, 441] width 20 height 20
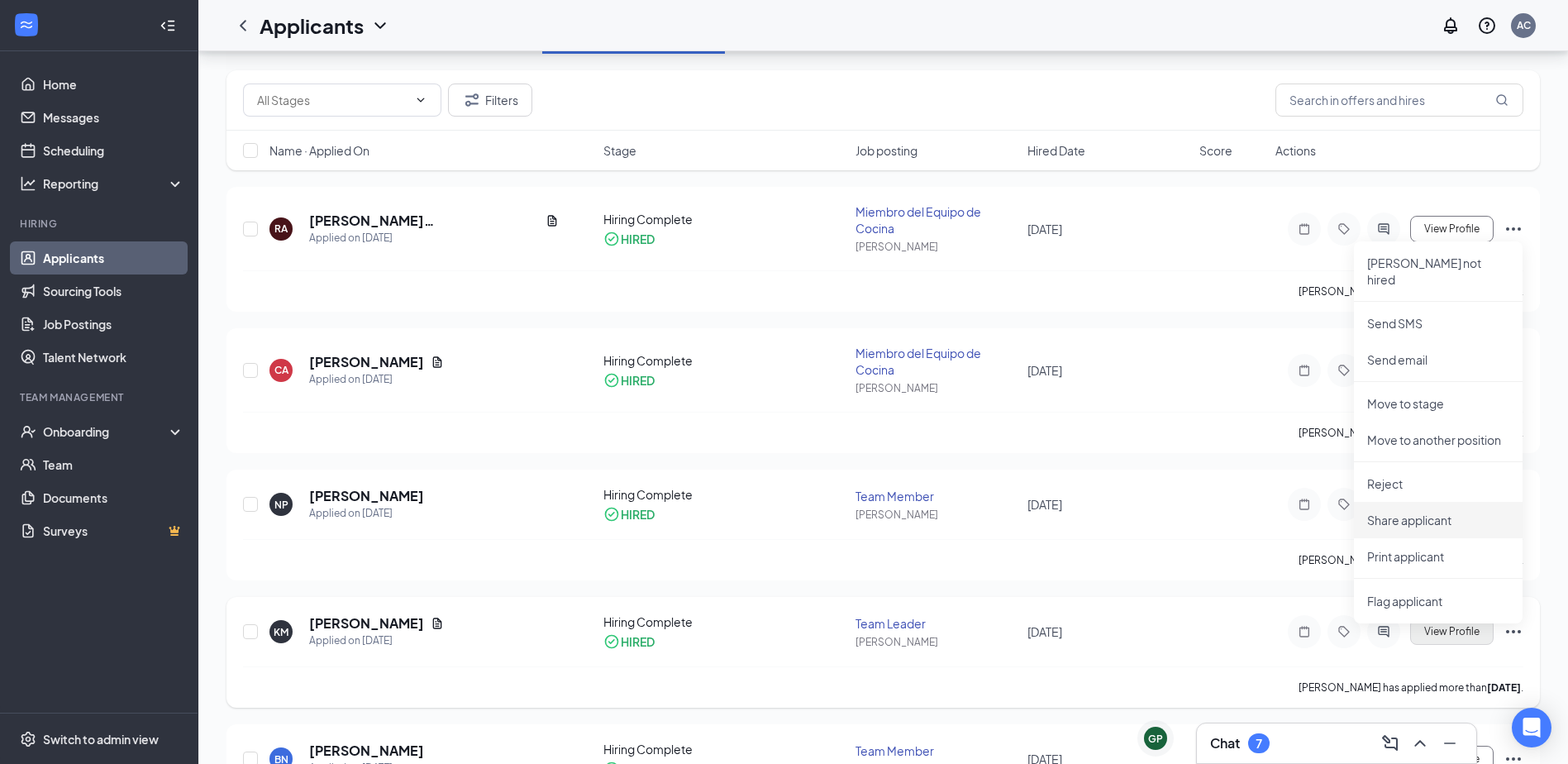
scroll to position [248, 0]
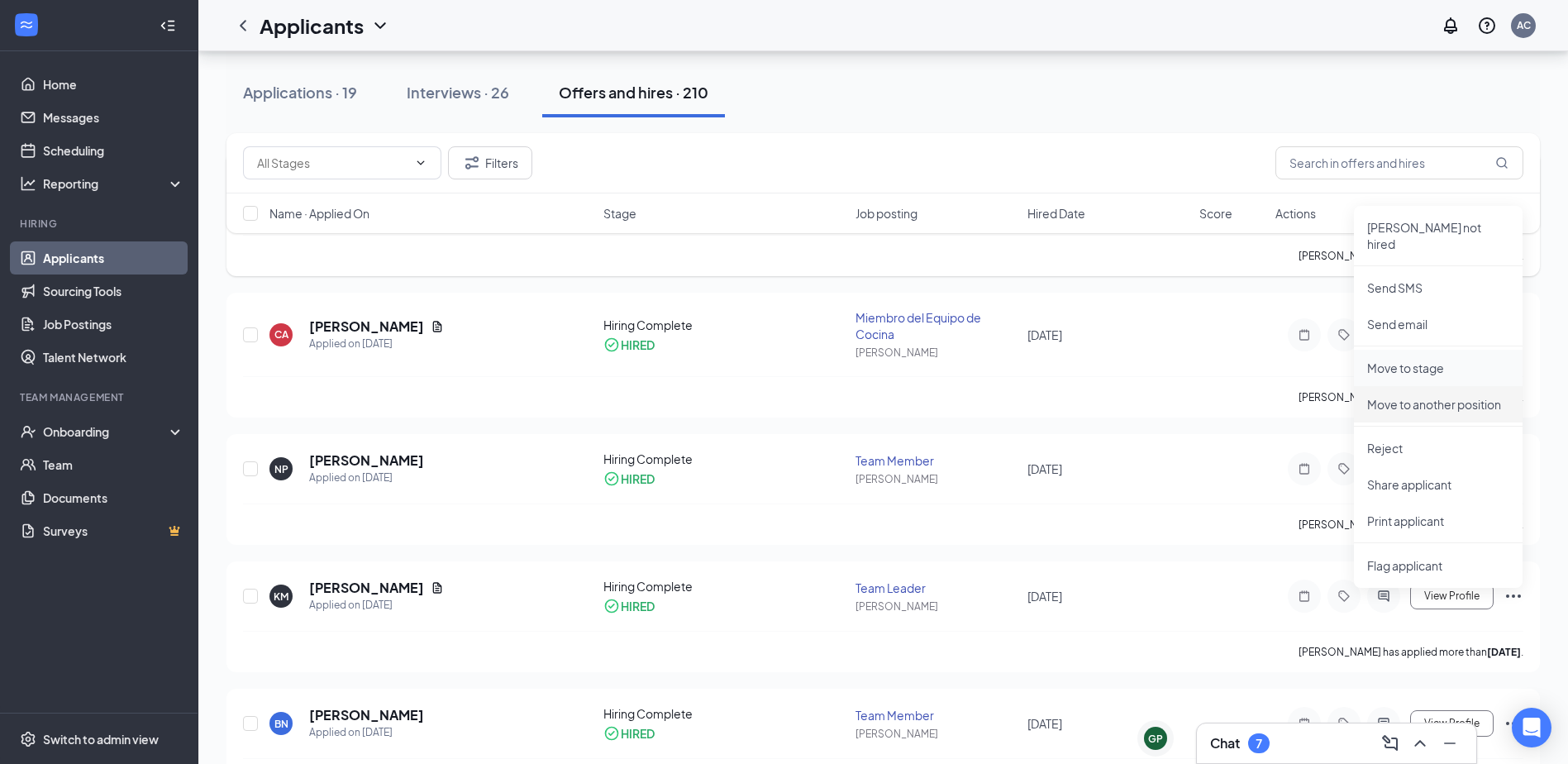
click at [1390, 360] on p "Move to stage" at bounding box center [1438, 368] width 142 height 17
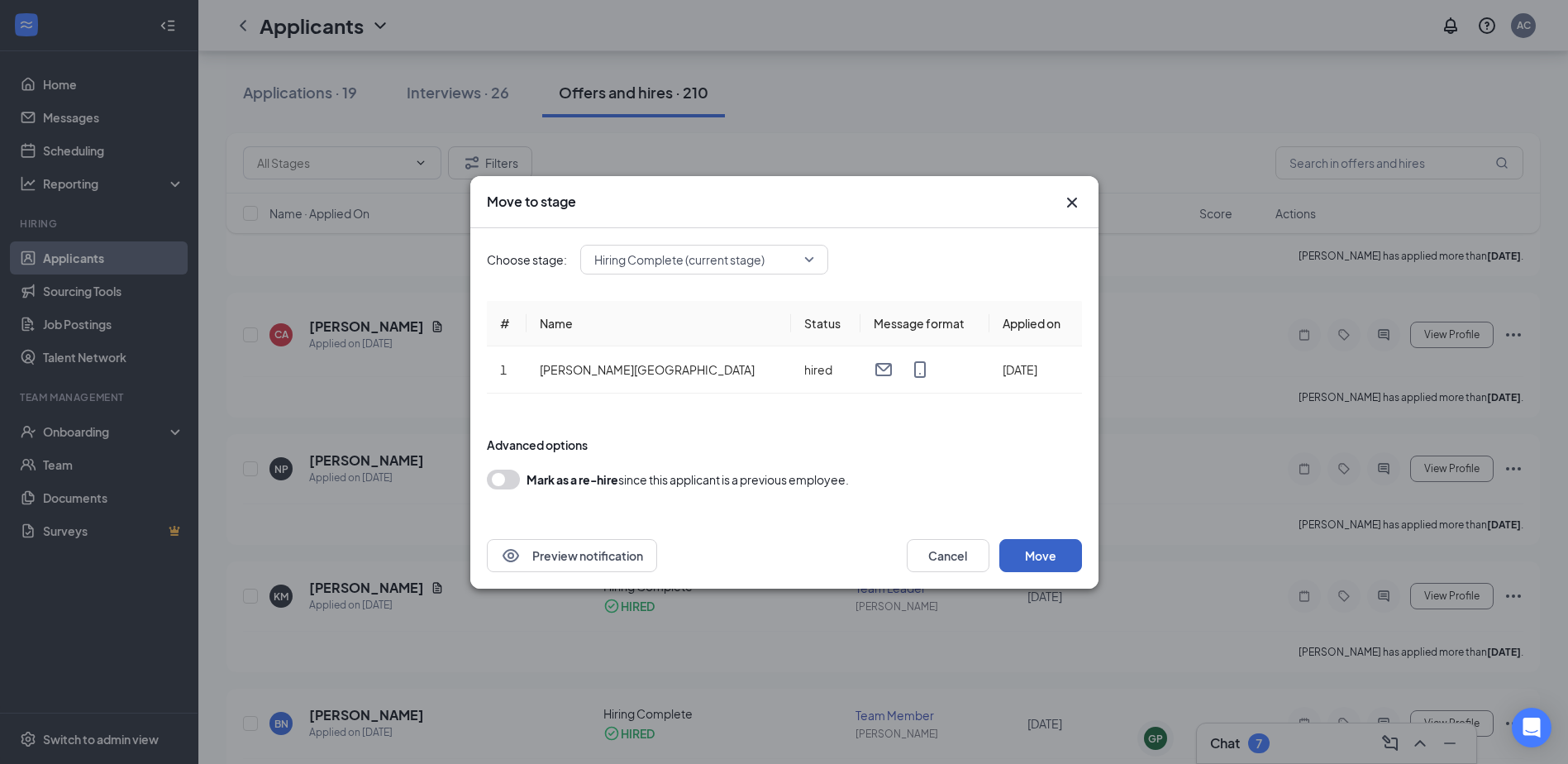
click at [1069, 560] on button "Move" at bounding box center [1040, 556] width 82 height 33
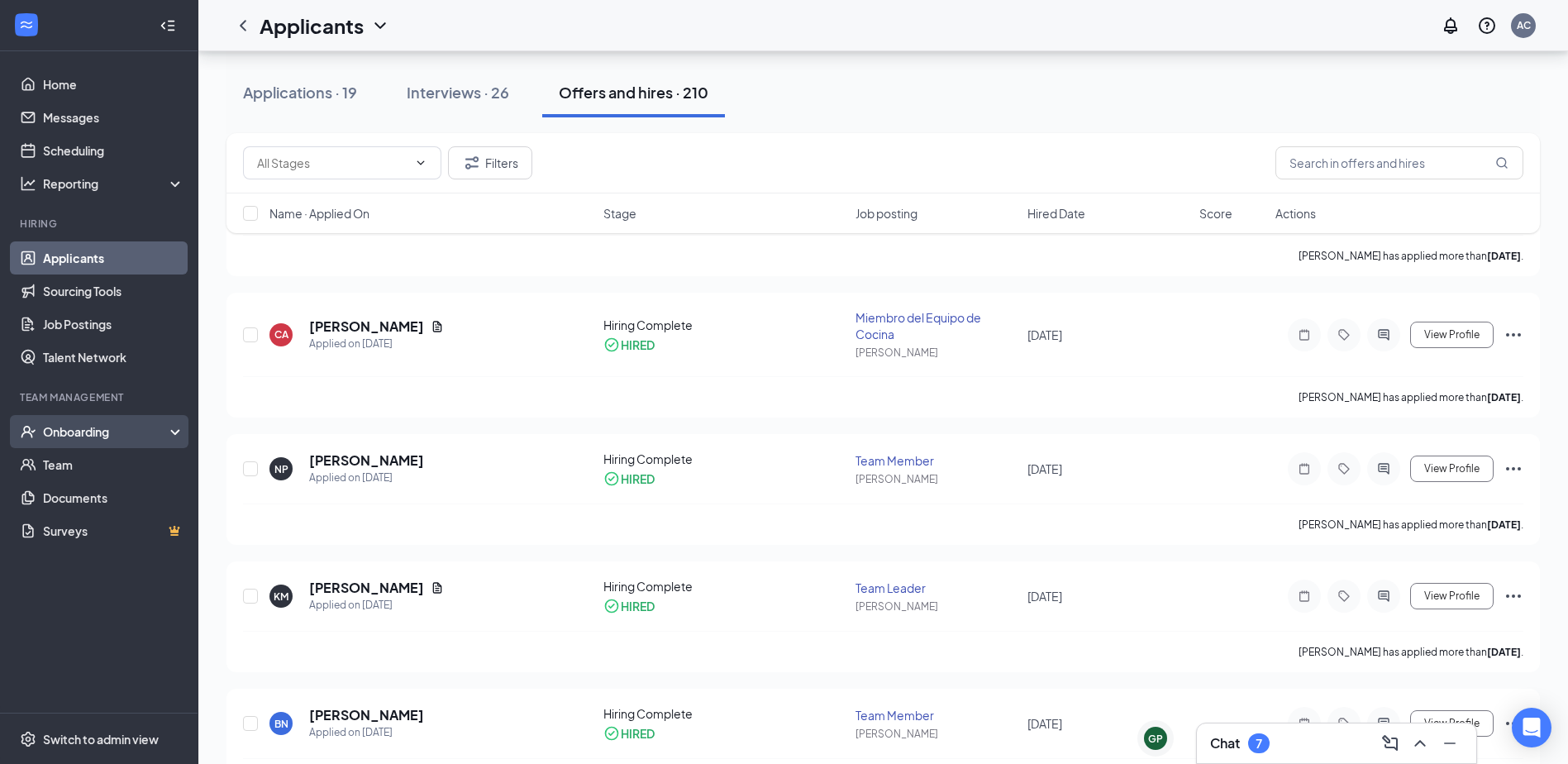
click at [106, 437] on div "Onboarding" at bounding box center [106, 431] width 127 height 17
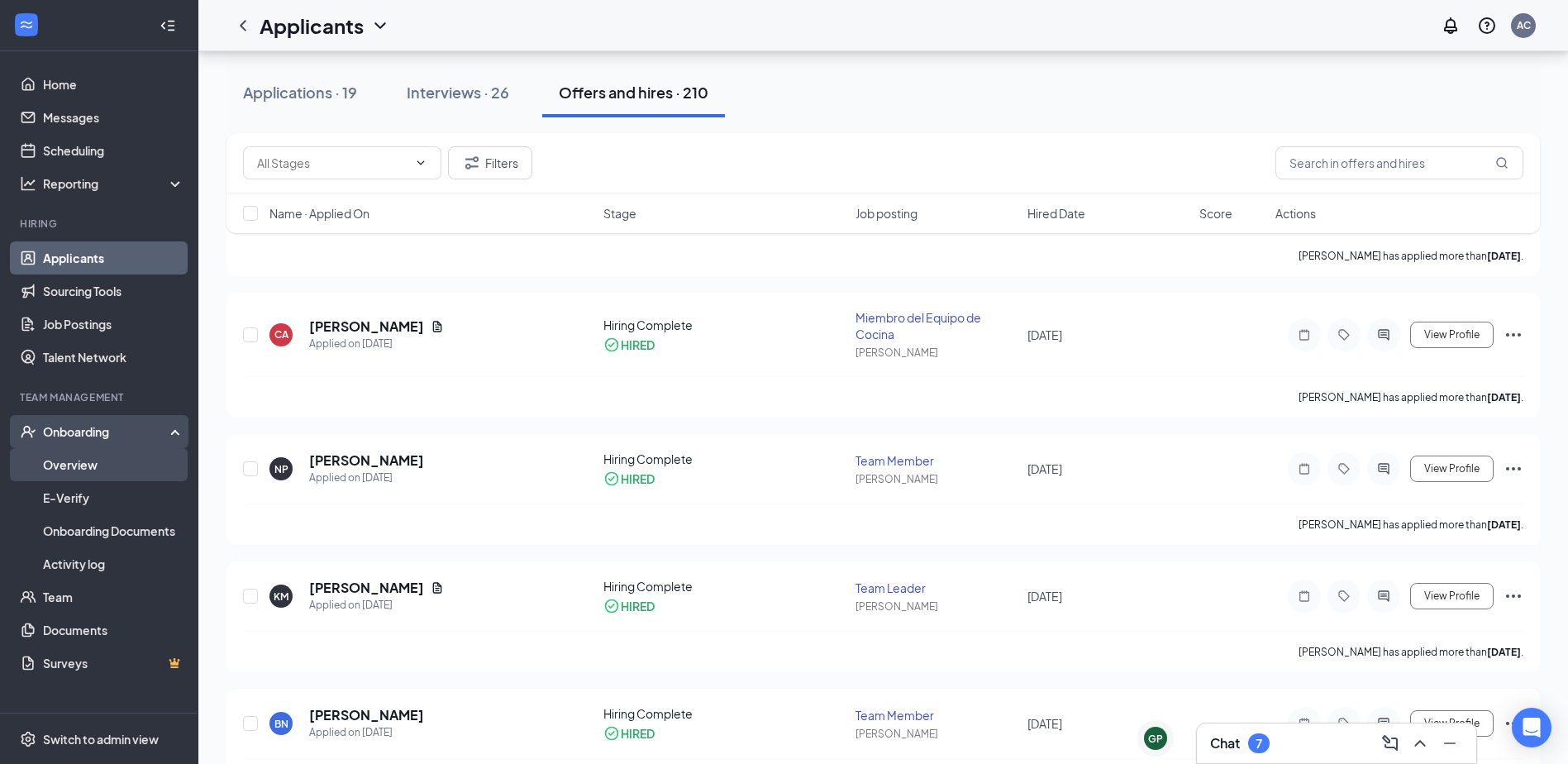
click at [105, 459] on link "Overview" at bounding box center [114, 465] width 141 height 33
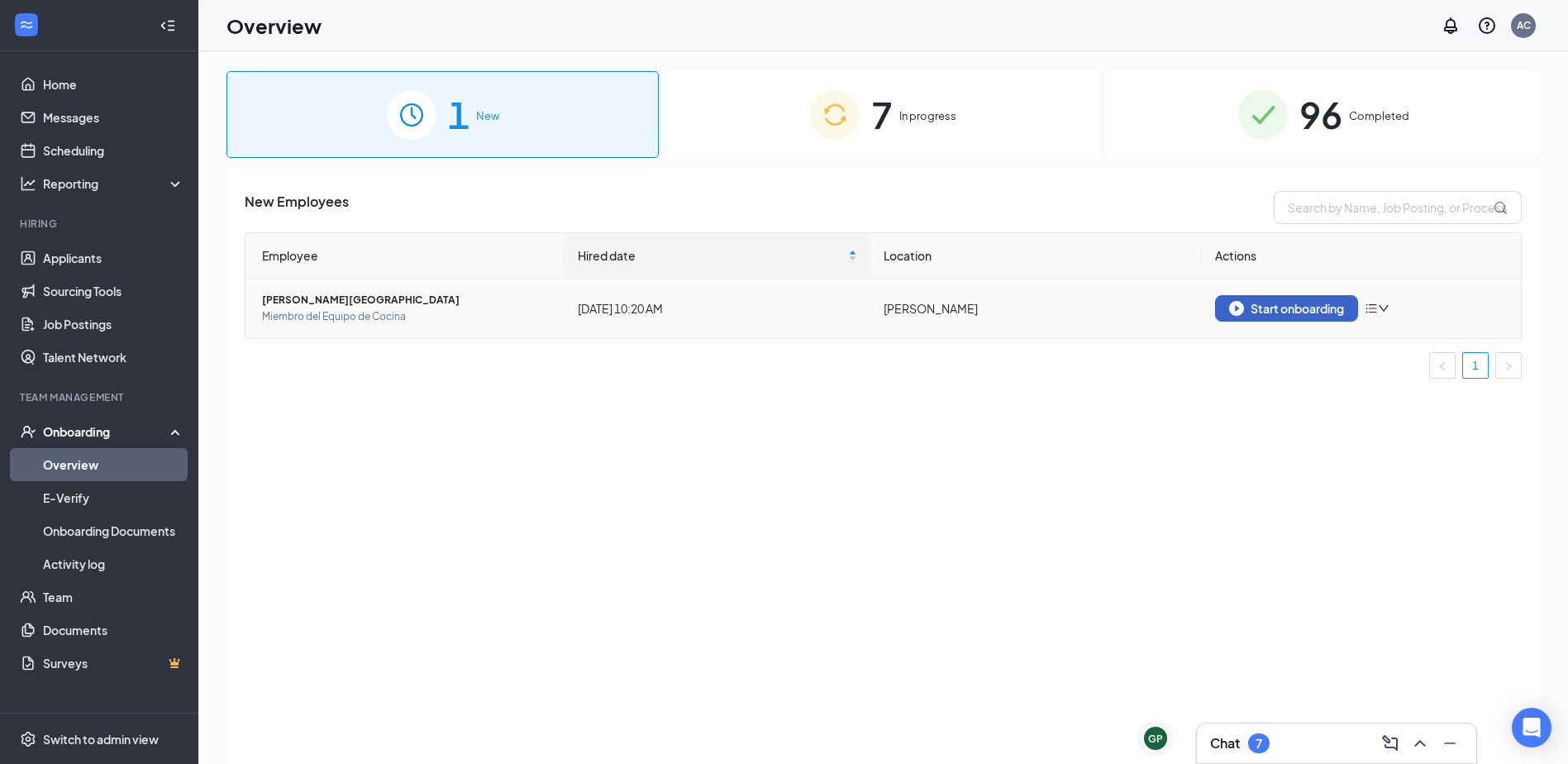
click at [1300, 312] on div "Start onboarding" at bounding box center [1286, 308] width 115 height 15
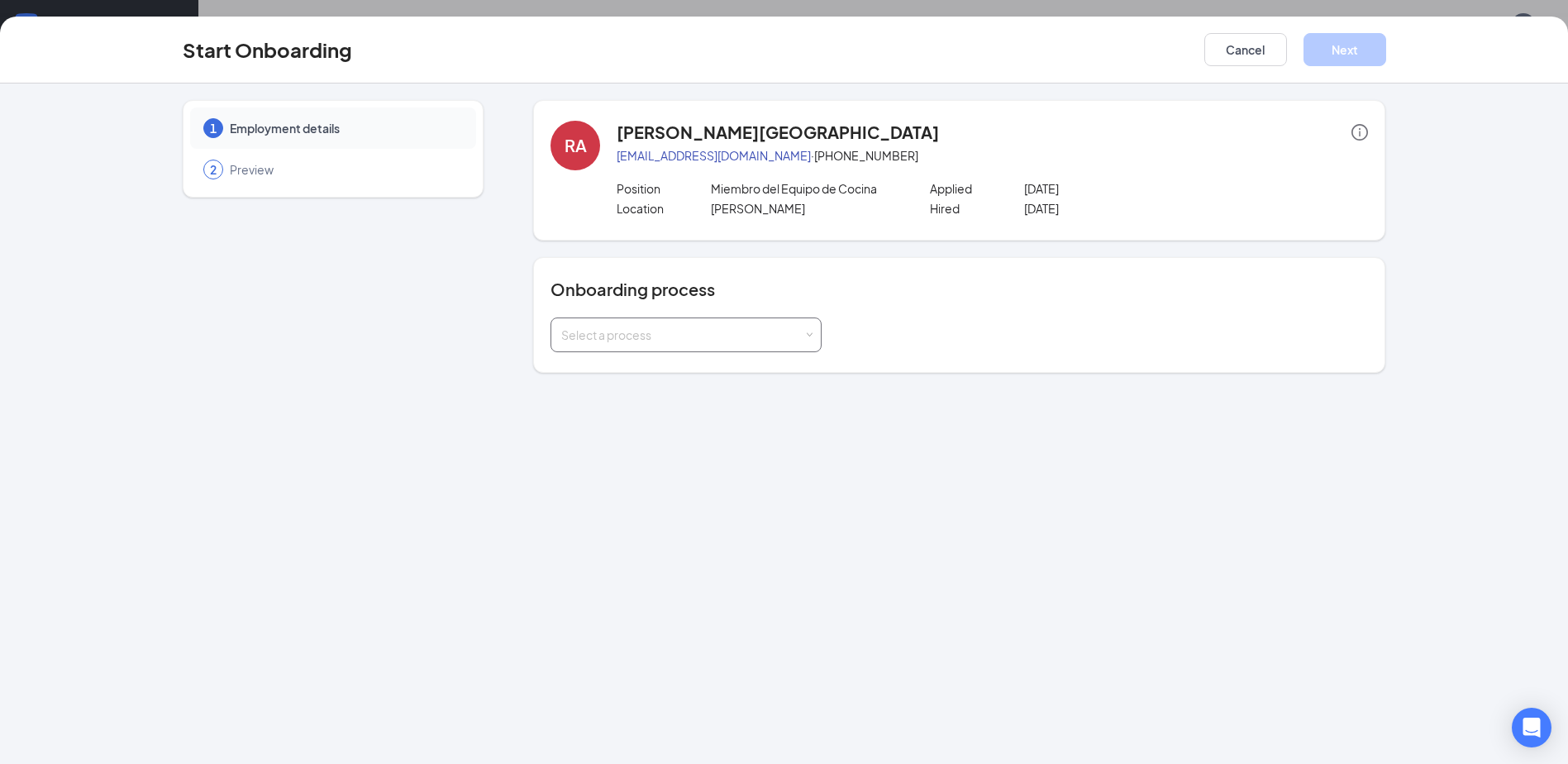
click at [726, 325] on div "Select a process" at bounding box center [686, 335] width 249 height 33
click at [735, 369] on li "[PERSON_NAME] FSR Onboarding" at bounding box center [686, 371] width 271 height 30
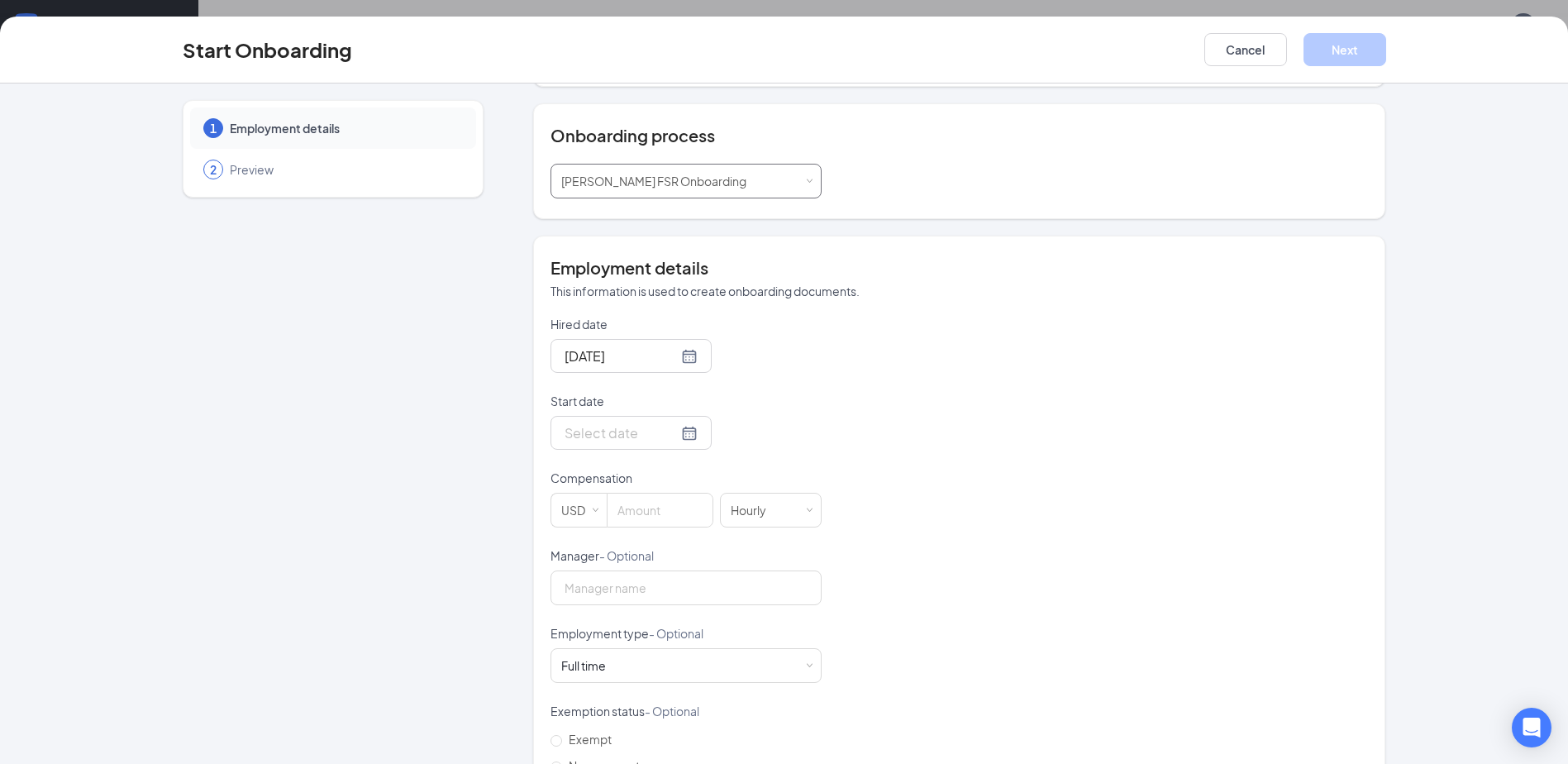
scroll to position [165, 0]
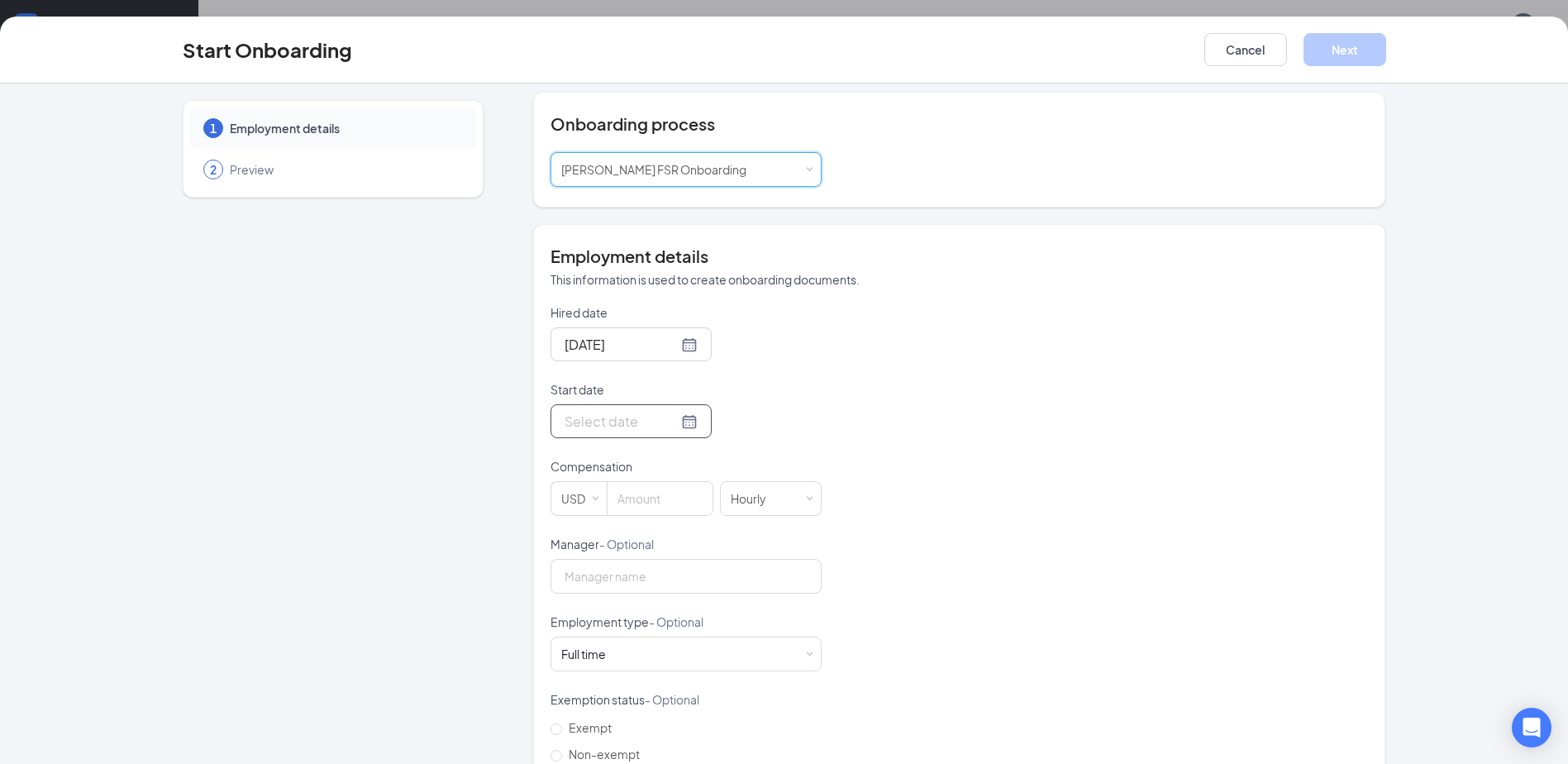
click at [681, 419] on div at bounding box center [632, 421] width 161 height 34
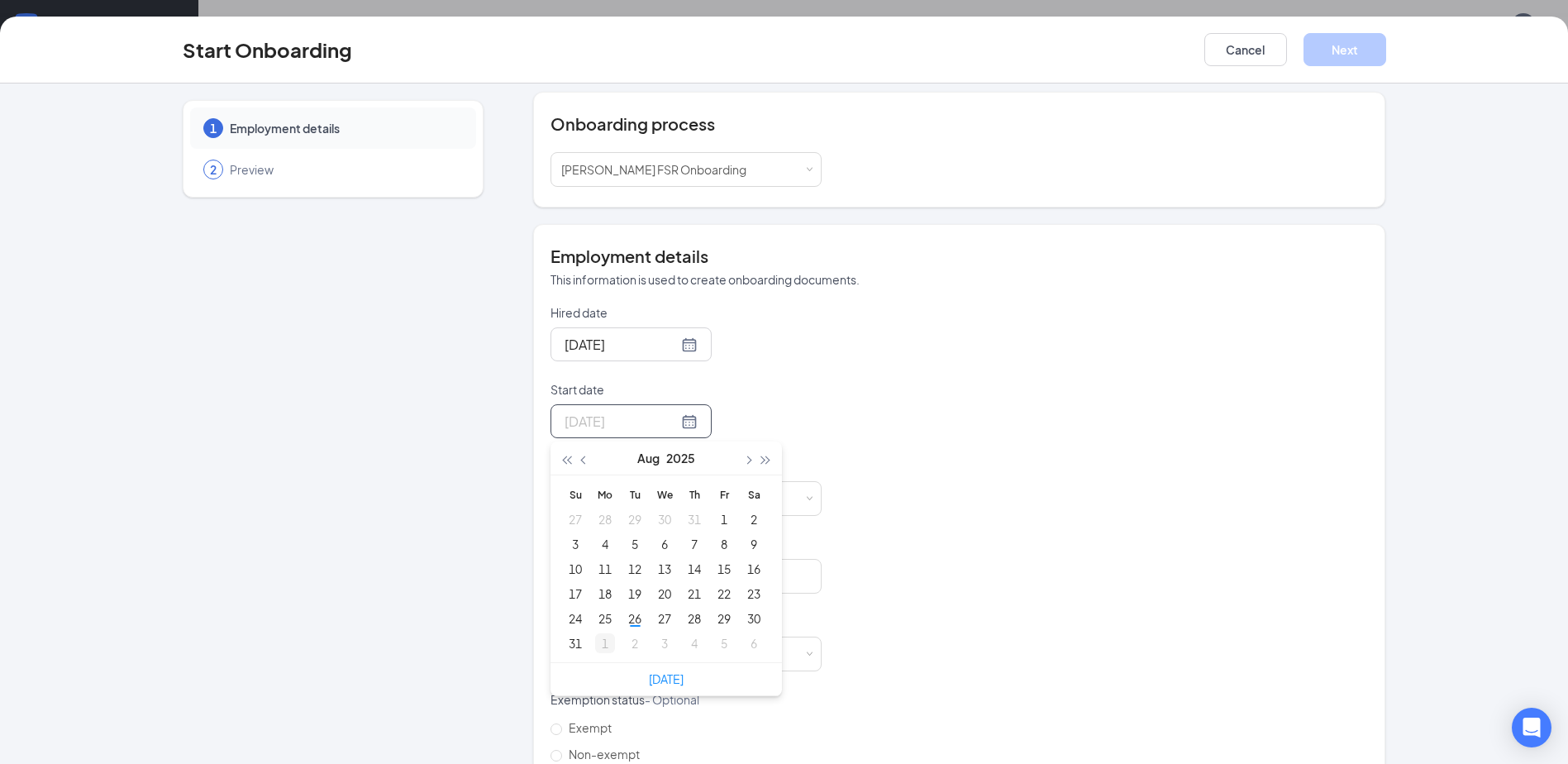
type input "[DATE]"
click at [602, 644] on div "1" at bounding box center [605, 643] width 20 height 20
click at [785, 442] on form "Hired date [DATE] Start date [DATE] [DATE] Su Mo Tu We Th Fr Sa 31 1 2 3 4 5 6 …" at bounding box center [686, 574] width 271 height 541
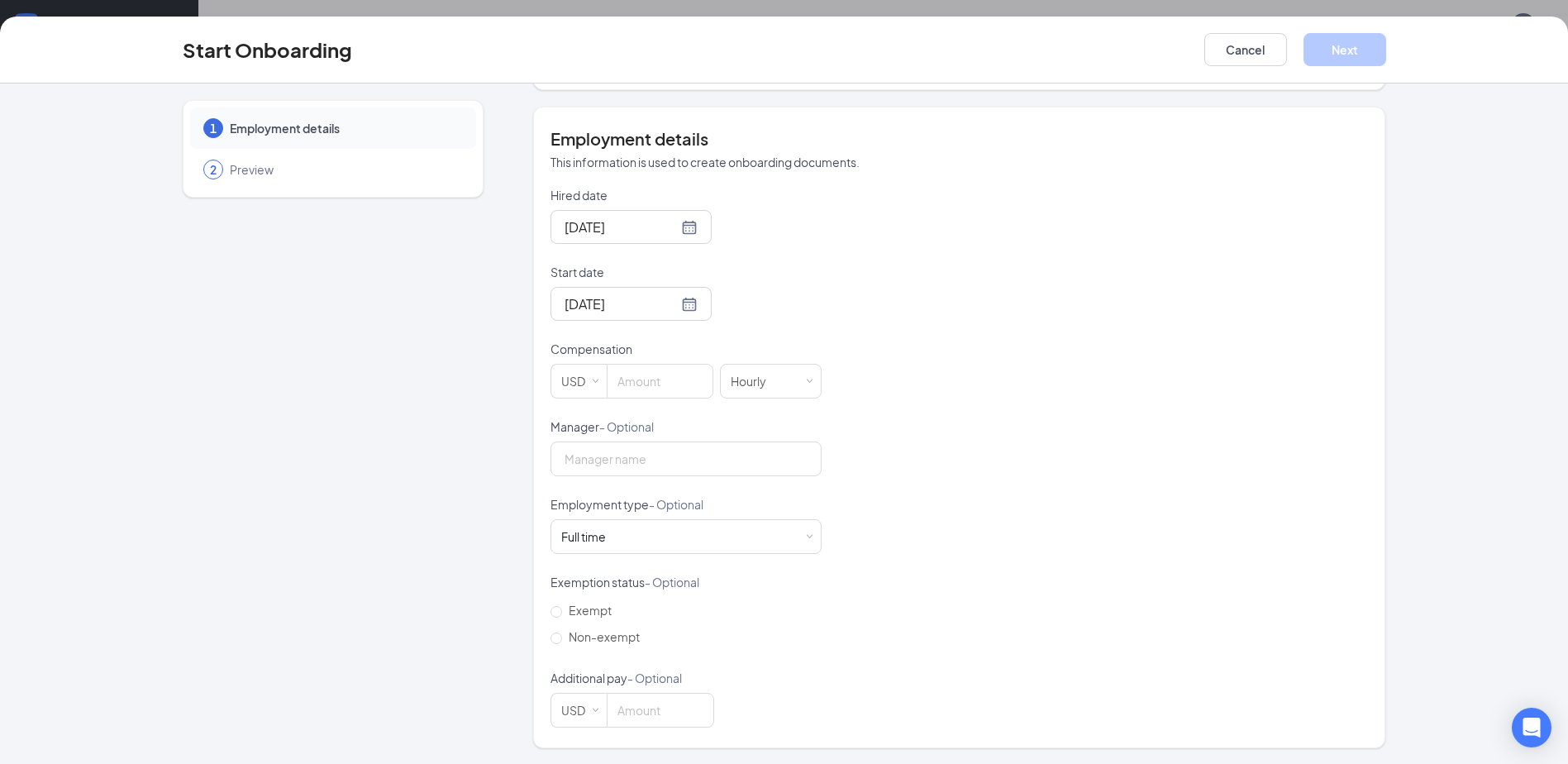
scroll to position [283, 0]
click at [652, 393] on input at bounding box center [660, 381] width 105 height 33
type input "14"
click at [870, 318] on div "Hired date [DATE] Start date [DATE] [DATE] Su Mo Tu We Th Fr Sa 31 1 2 3 4 5 6 …" at bounding box center [960, 456] width 818 height 541
click at [671, 458] on input "Manager - Optional" at bounding box center [686, 458] width 271 height 35
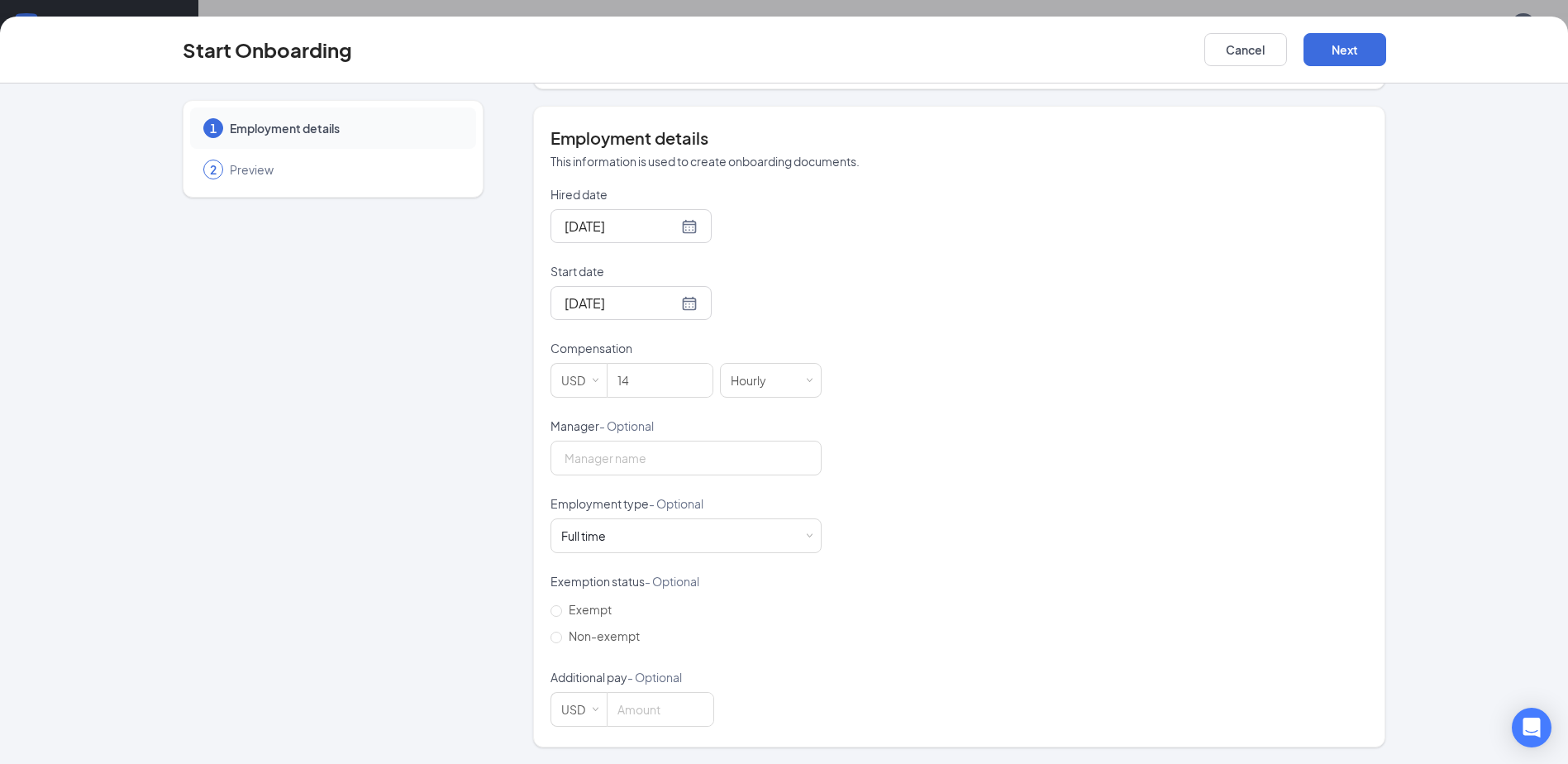
click at [877, 462] on div "Hired date [DATE] Start date [DATE] [DATE] Su Mo Tu We Th Fr Sa 31 1 2 3 4 5 6 …" at bounding box center [960, 456] width 818 height 541
click at [617, 638] on span "Non-exempt" at bounding box center [604, 636] width 84 height 15
click at [563, 638] on input "Non-exempt" at bounding box center [557, 638] width 12 height 12
radio input "true"
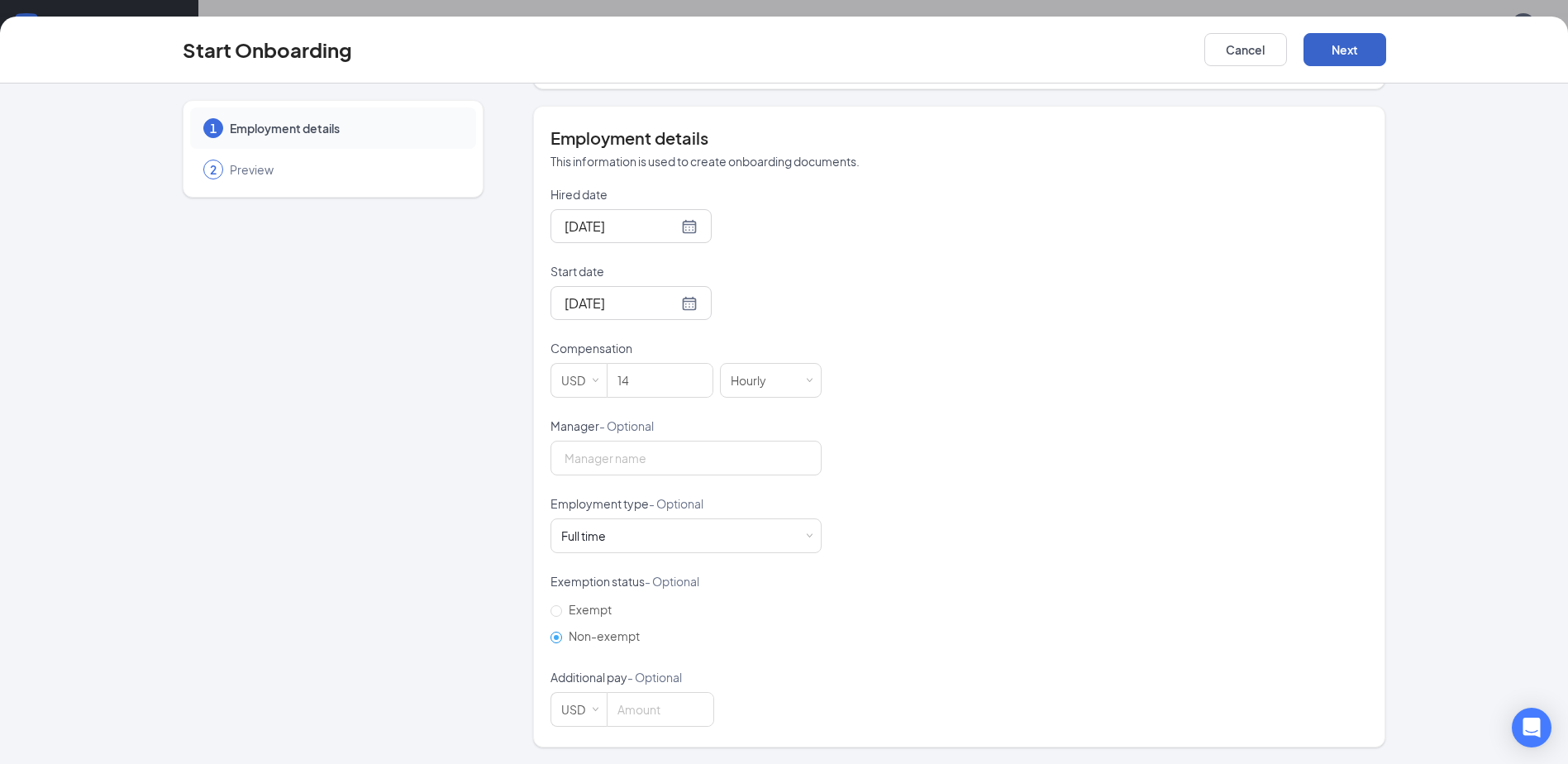
click at [1374, 48] on button "Next" at bounding box center [1344, 50] width 82 height 33
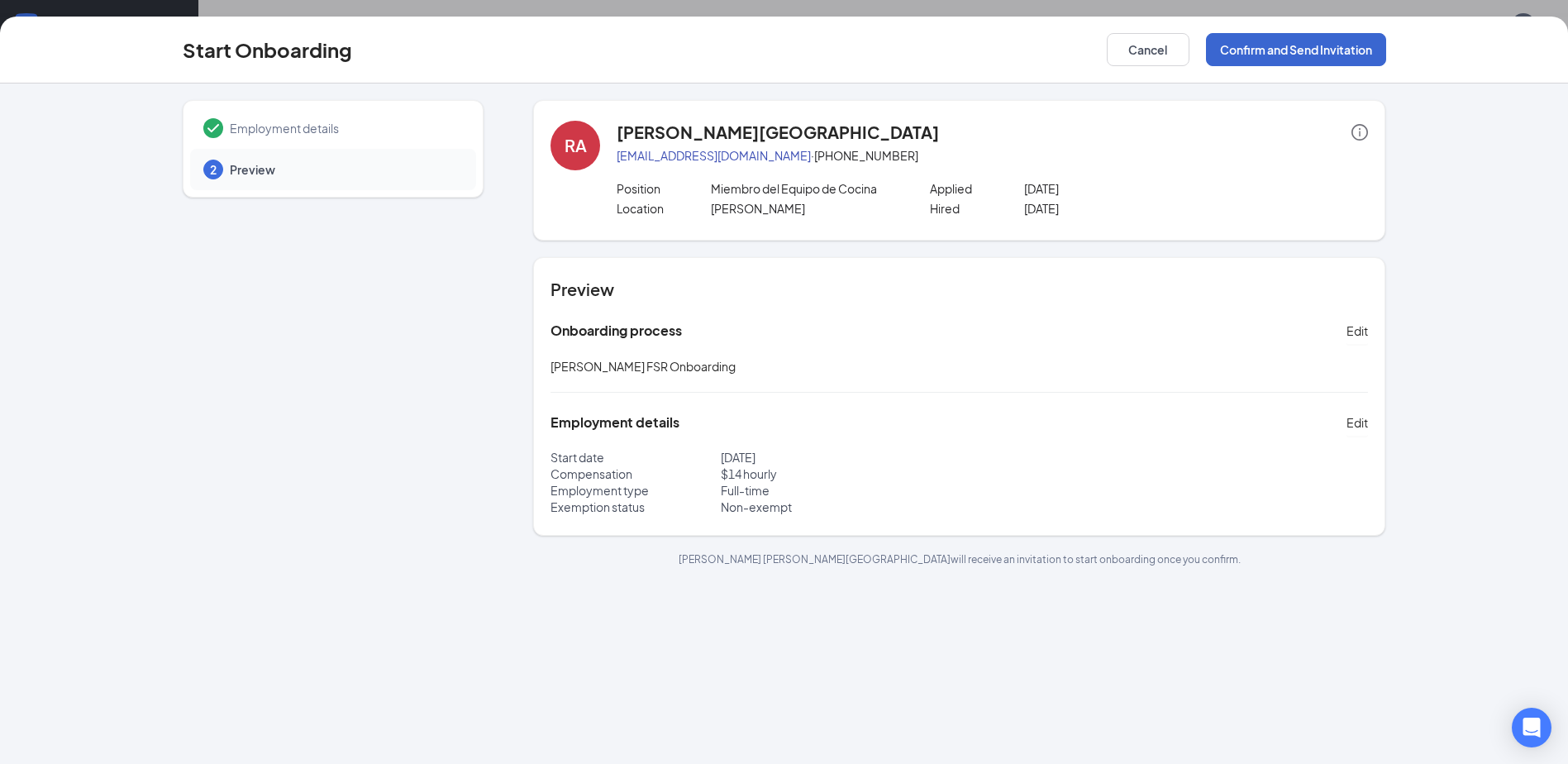
scroll to position [0, 0]
click at [1344, 49] on button "Confirm and Send Invitation" at bounding box center [1296, 50] width 180 height 33
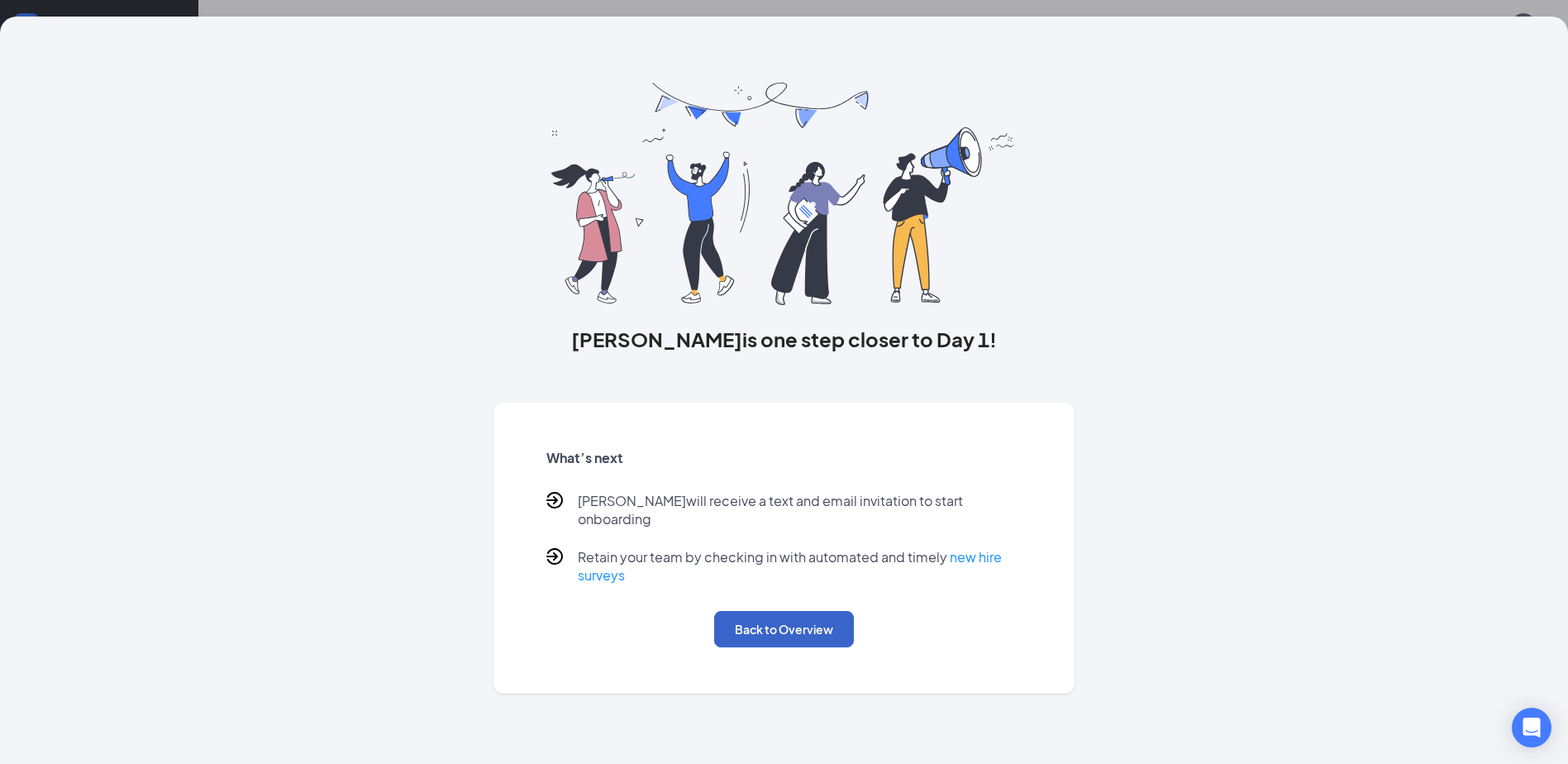
click at [750, 624] on button "Back to Overview" at bounding box center [784, 629] width 140 height 37
